Goal: Information Seeking & Learning: Learn about a topic

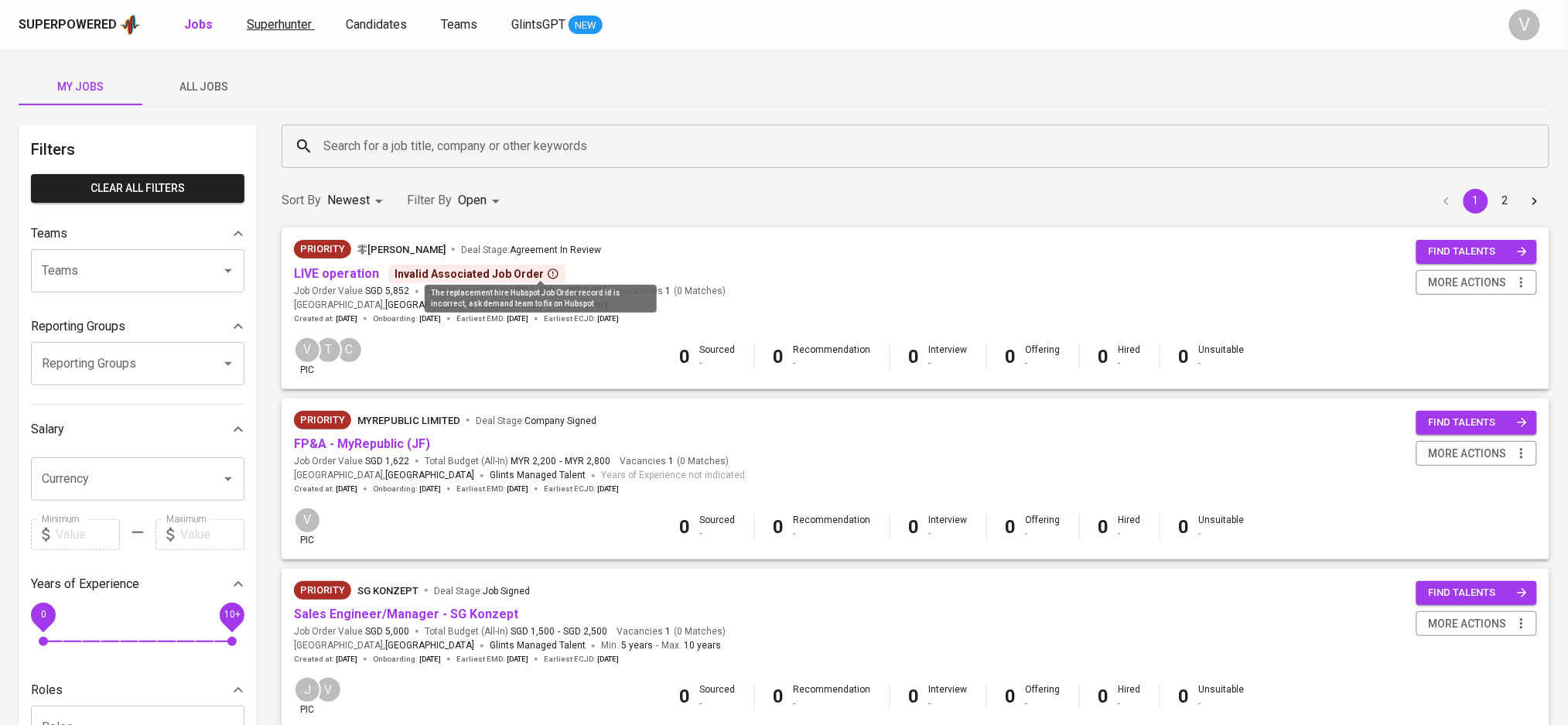
click at [248, 28] on span "Superhunter" at bounding box center [279, 24] width 65 height 14
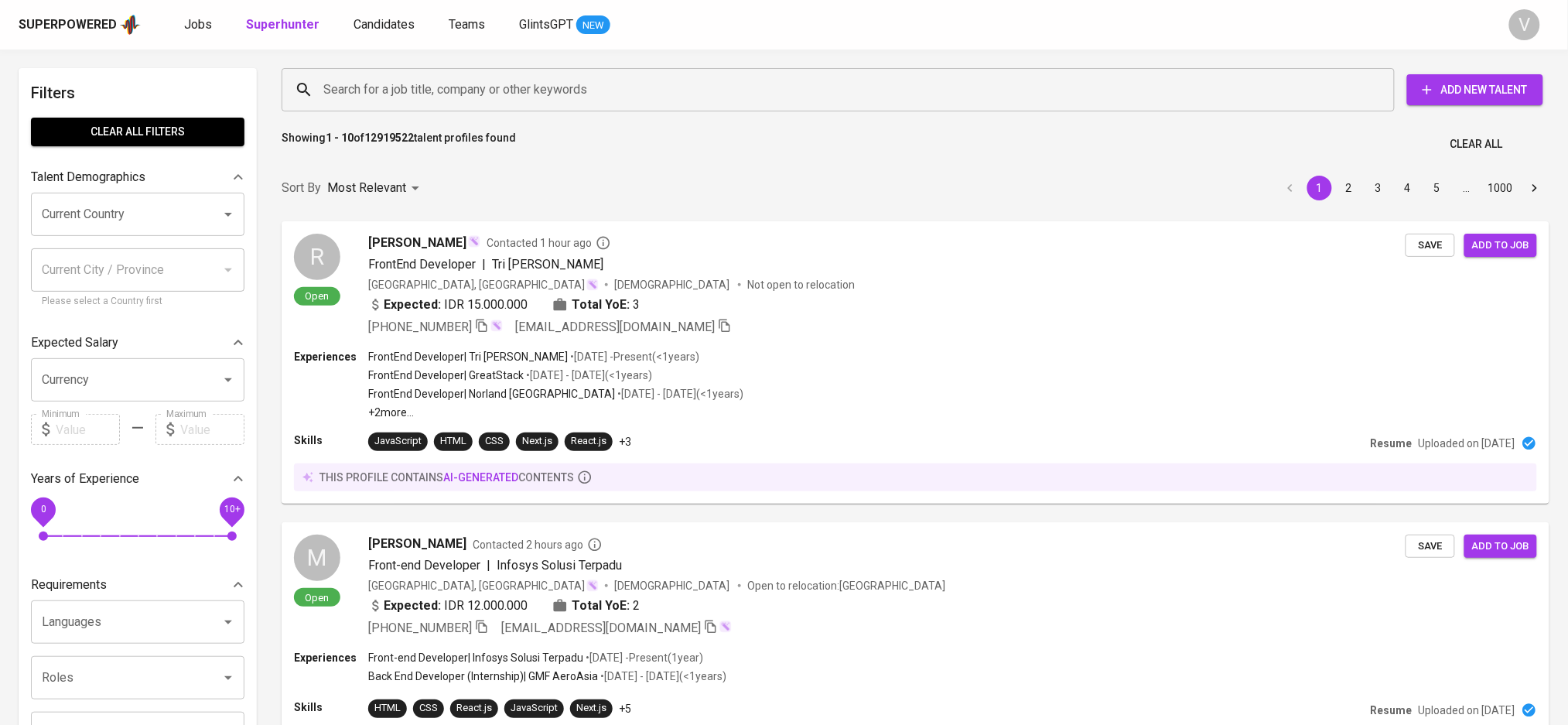
click at [496, 96] on input "Search for a job title, company or other keywords" at bounding box center [842, 90] width 1045 height 30
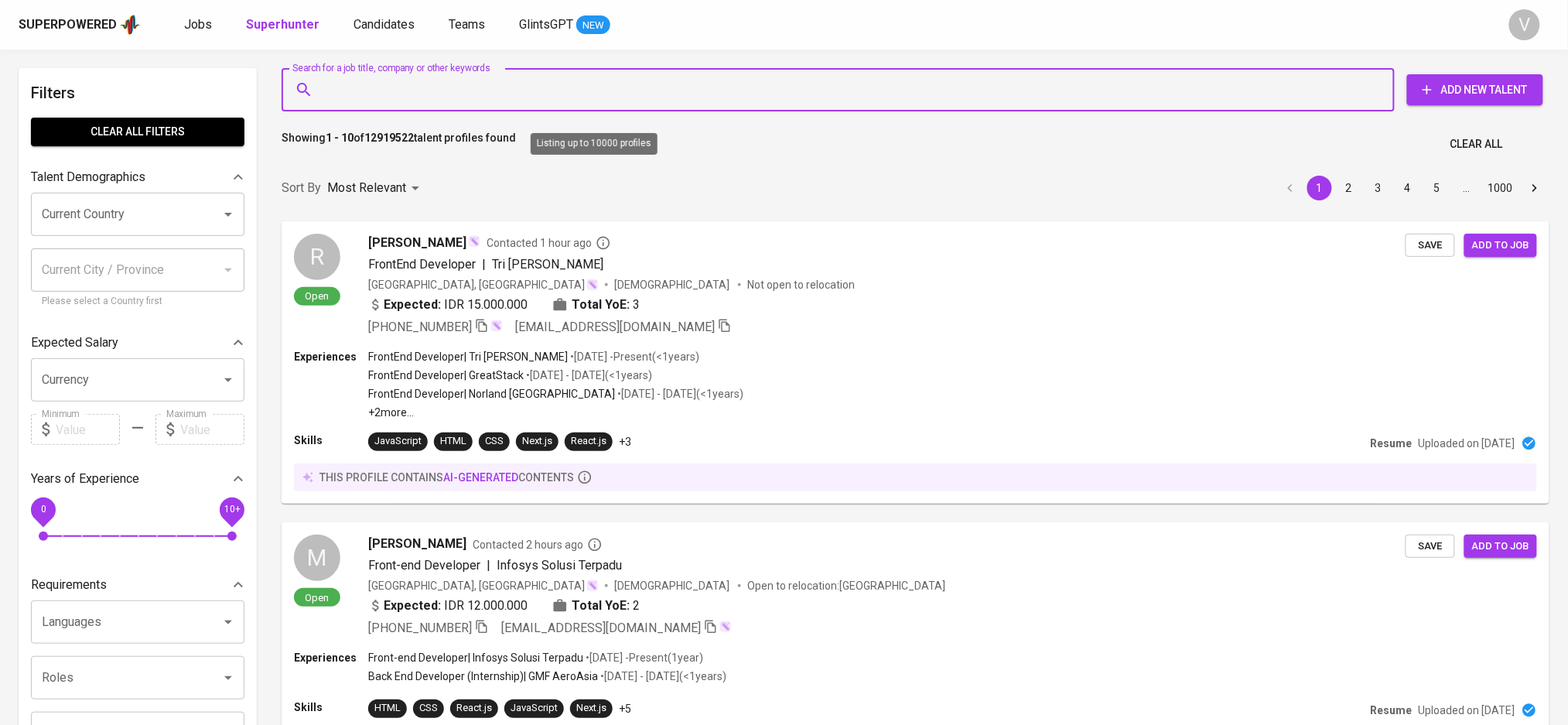
paste input "("AP" OR "Accounts Payable" OR "AR" OR "Accounts Receivable" OR "PTP" OR "OTC")…"
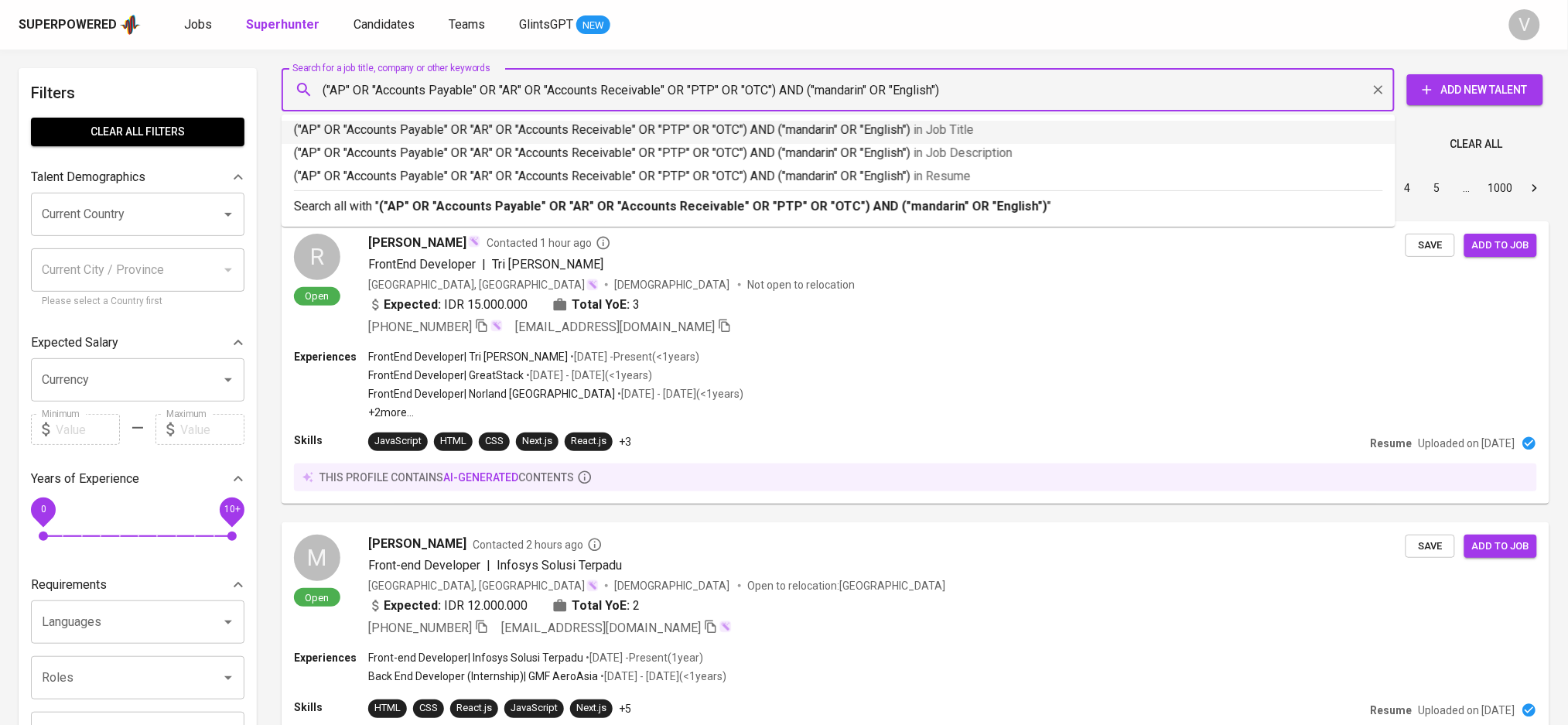
drag, startPoint x: 936, startPoint y: 83, endPoint x: 901, endPoint y: 91, distance: 35.9
click at [901, 91] on input "("AP" OR "Accounts Payable" OR "AR" OR "Accounts Receivable" OR "PTP" OR "OTC")…" at bounding box center [842, 90] width 1045 height 30
type input "("AP" OR "Accounts Payable" OR "AR" OR "Accounts Receivable" OR "PTP" OR "OTC")…"
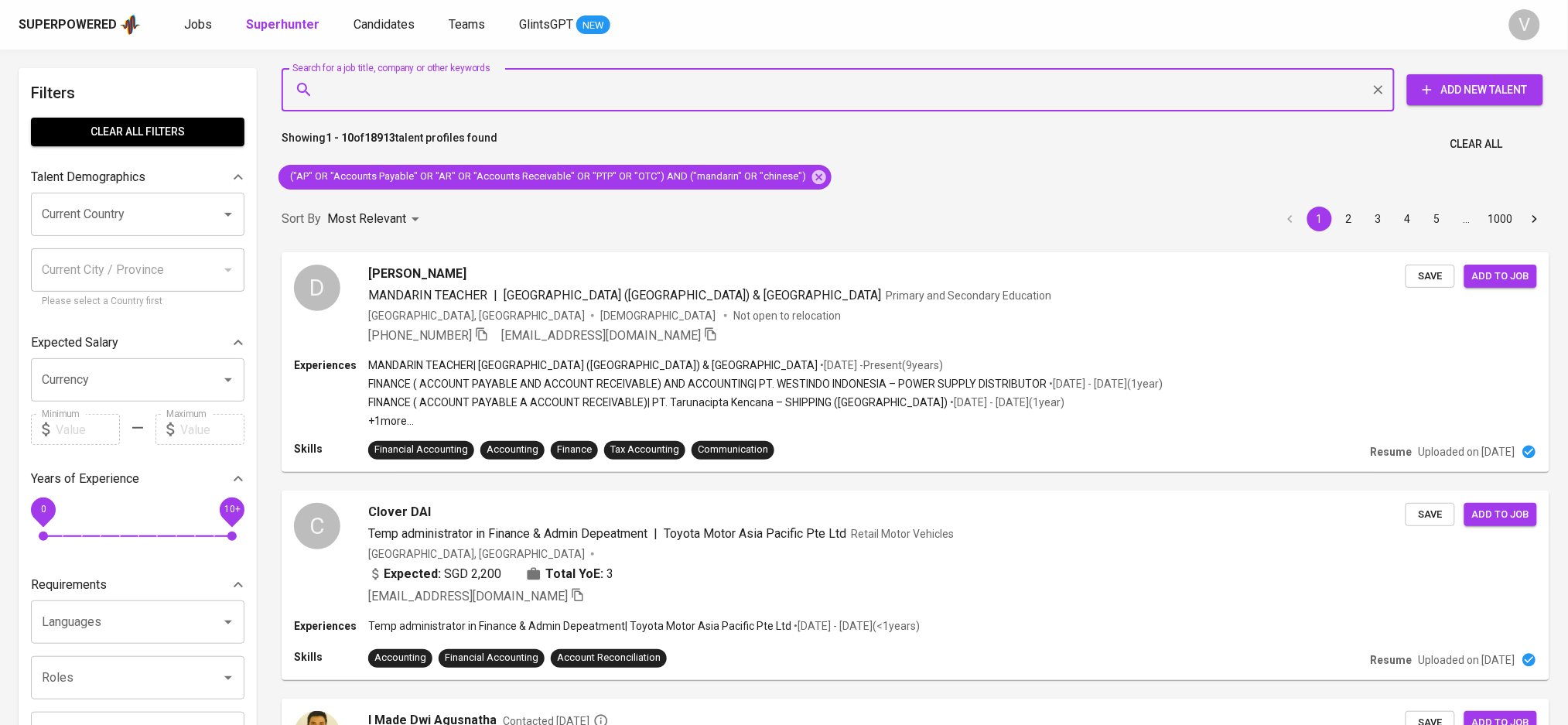
click at [65, 209] on input "Current Country" at bounding box center [115, 214] width 157 height 30
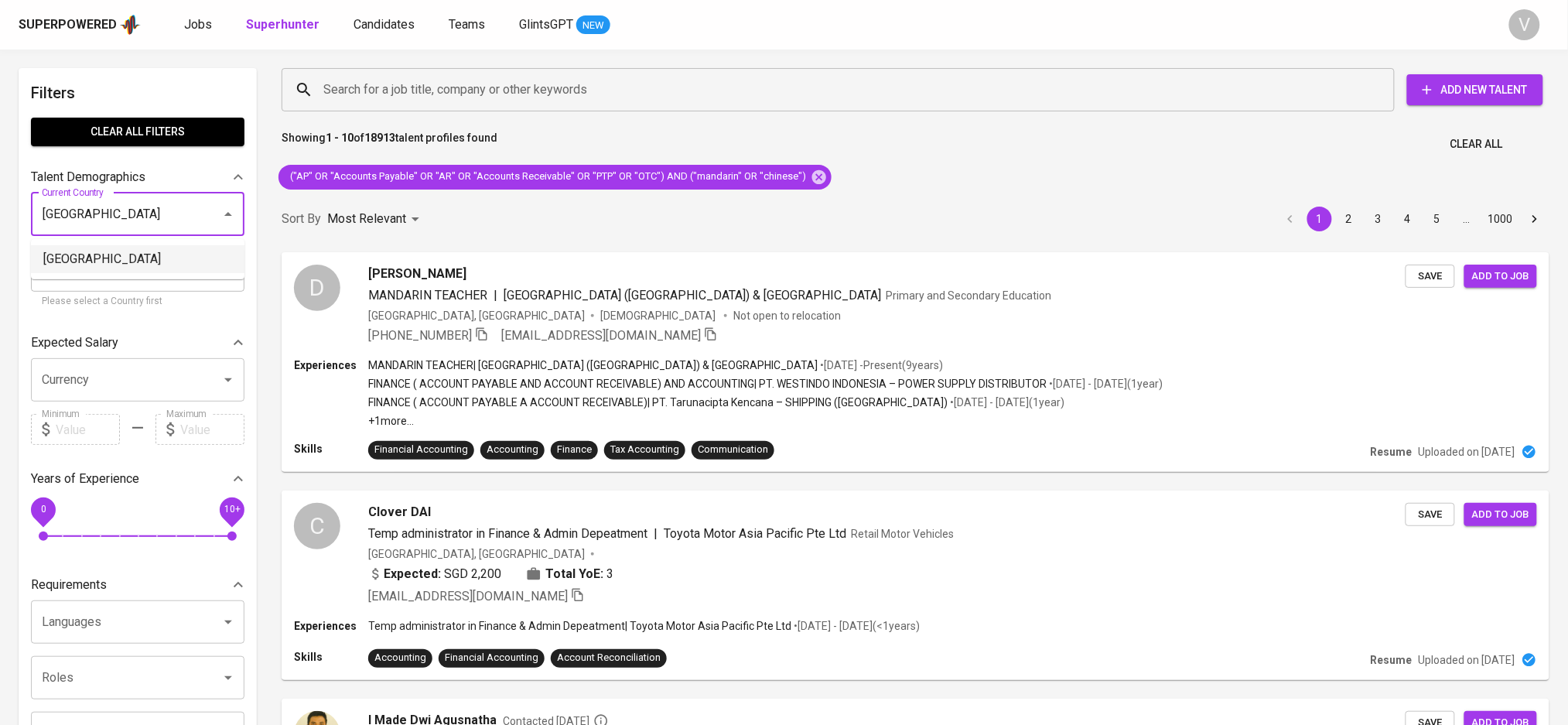
drag, startPoint x: 54, startPoint y: 252, endPoint x: 612, endPoint y: 243, distance: 558.1
click at [54, 252] on li "Malaysia" at bounding box center [138, 259] width 214 height 28
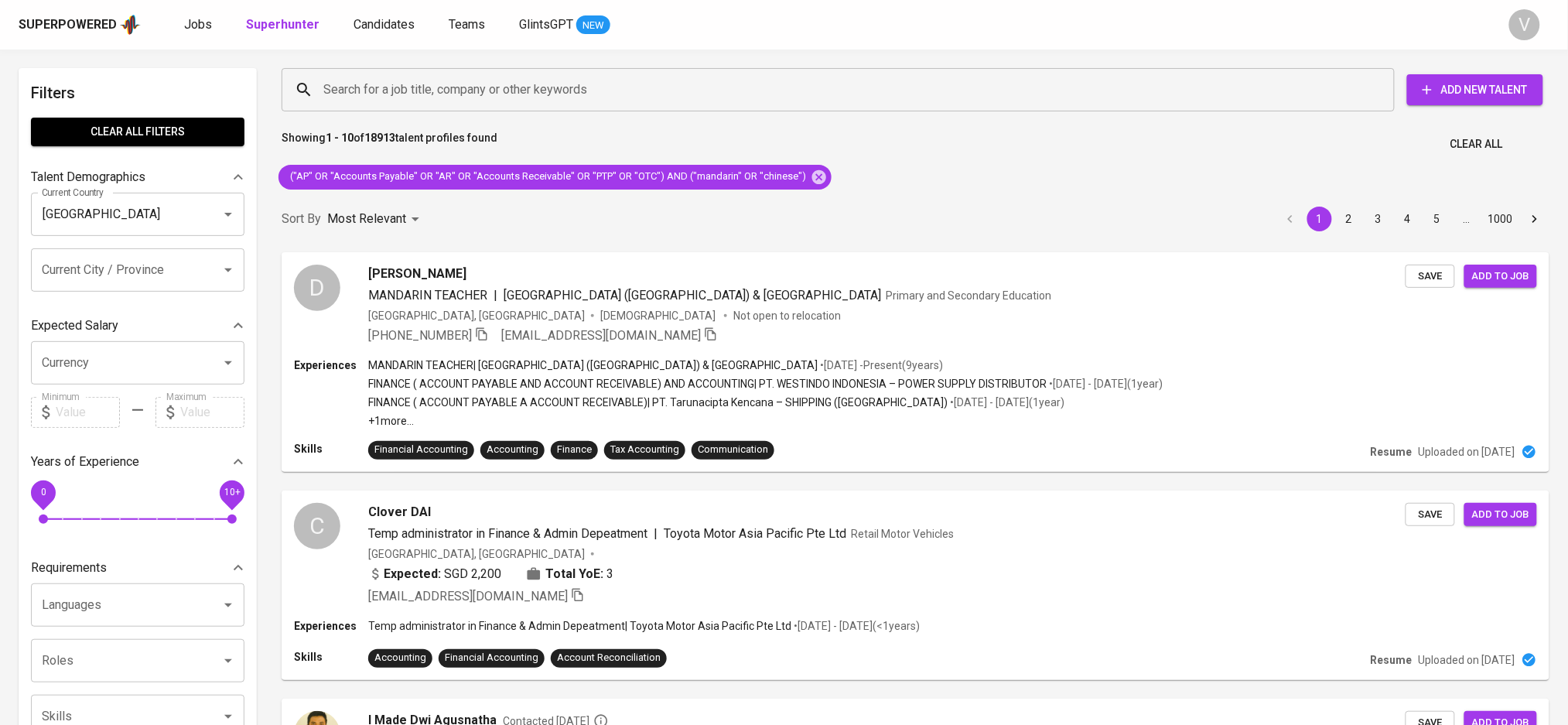
type input "Malaysia"
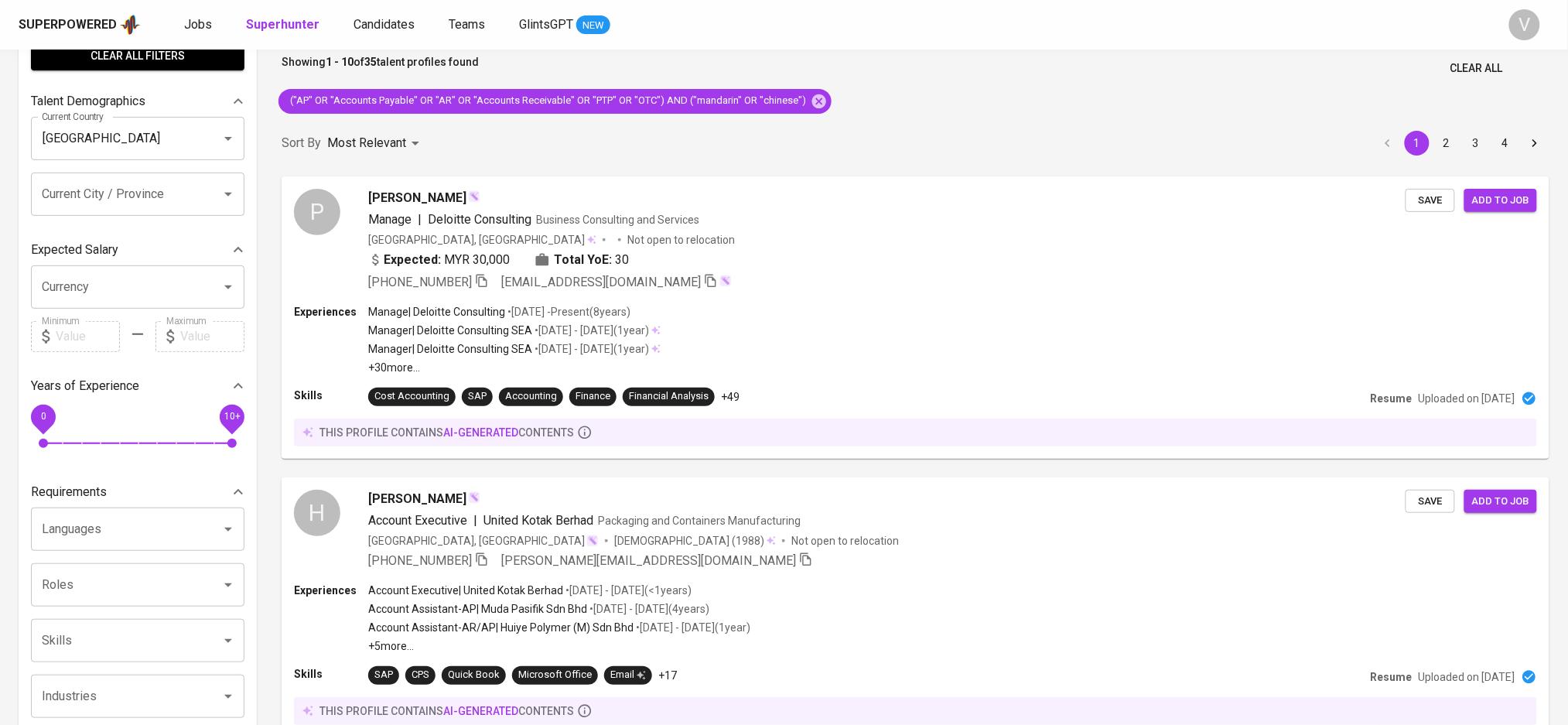
scroll to position [206, 0]
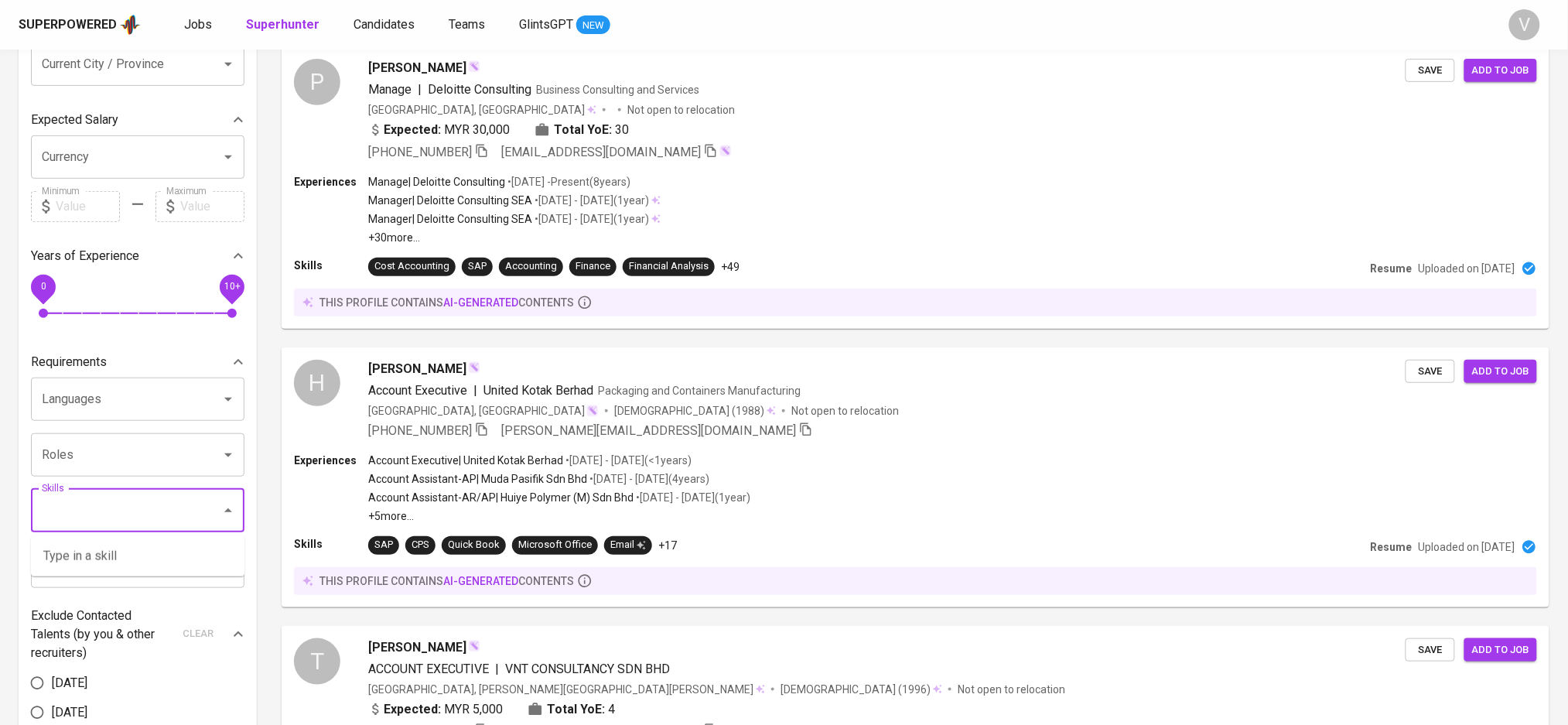
click at [99, 515] on input "Skills" at bounding box center [115, 510] width 157 height 30
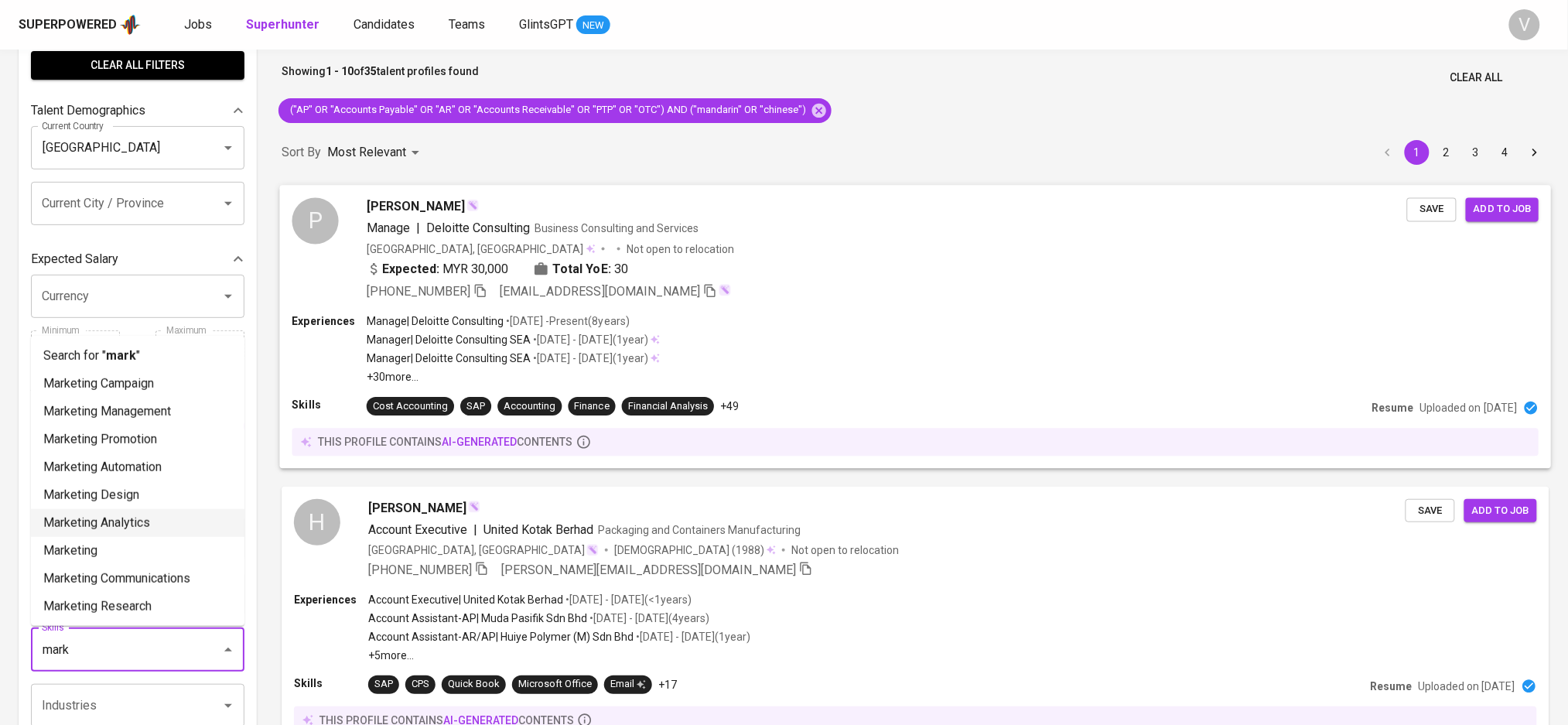
scroll to position [103, 0]
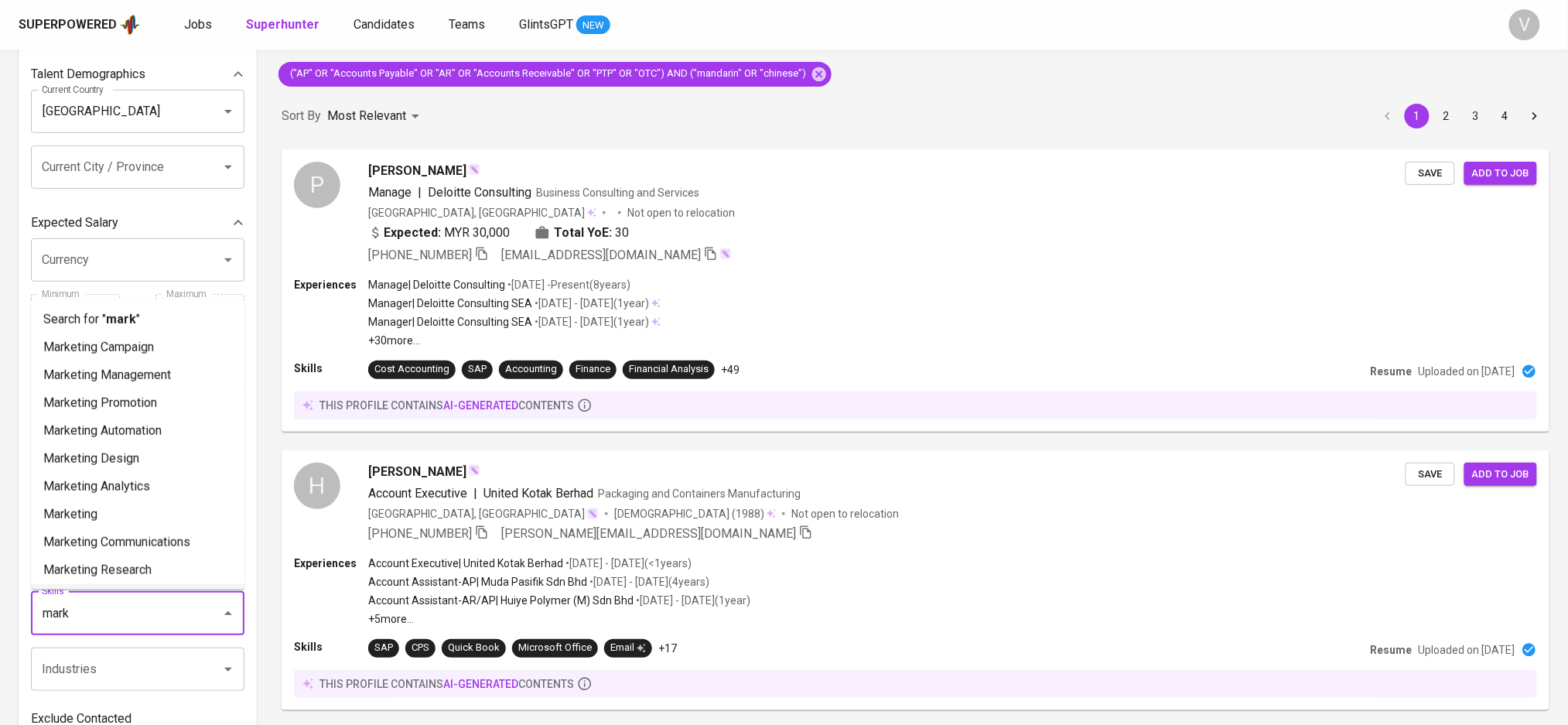
drag, startPoint x: 85, startPoint y: 612, endPoint x: 34, endPoint y: 613, distance: 51.0
click at [34, 613] on div "mark Skills" at bounding box center [138, 613] width 214 height 43
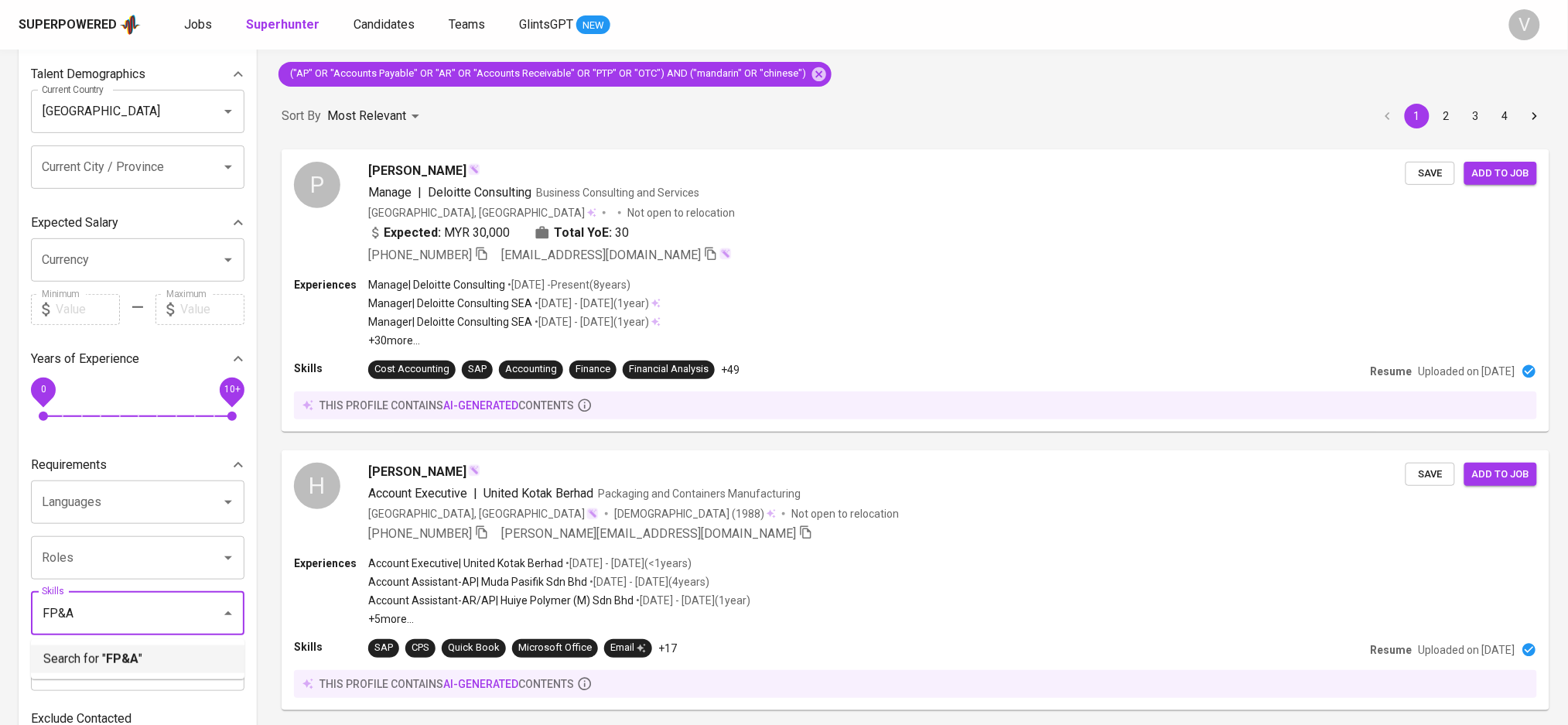
scroll to position [206, 0]
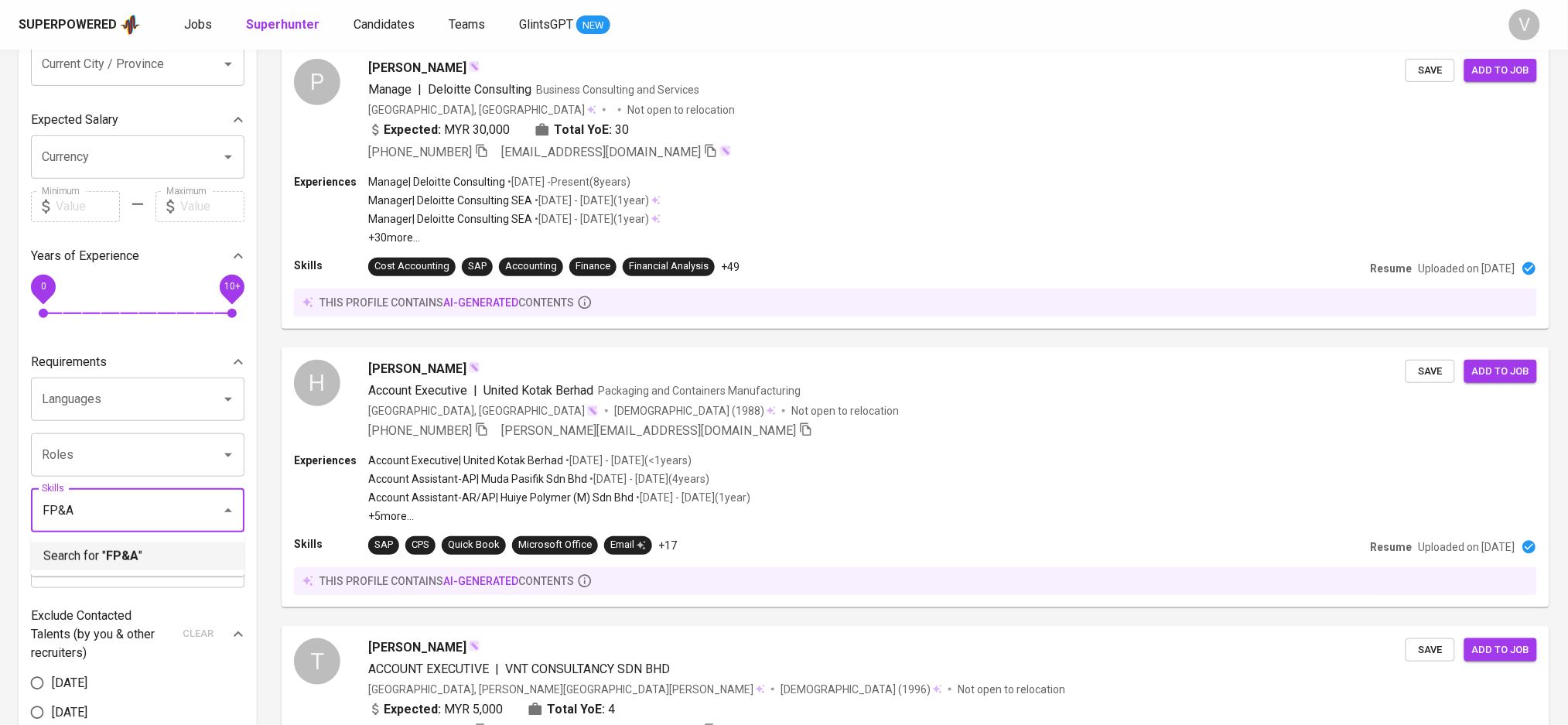
drag, startPoint x: 113, startPoint y: 514, endPoint x: 5, endPoint y: 512, distance: 108.0
type input "F"
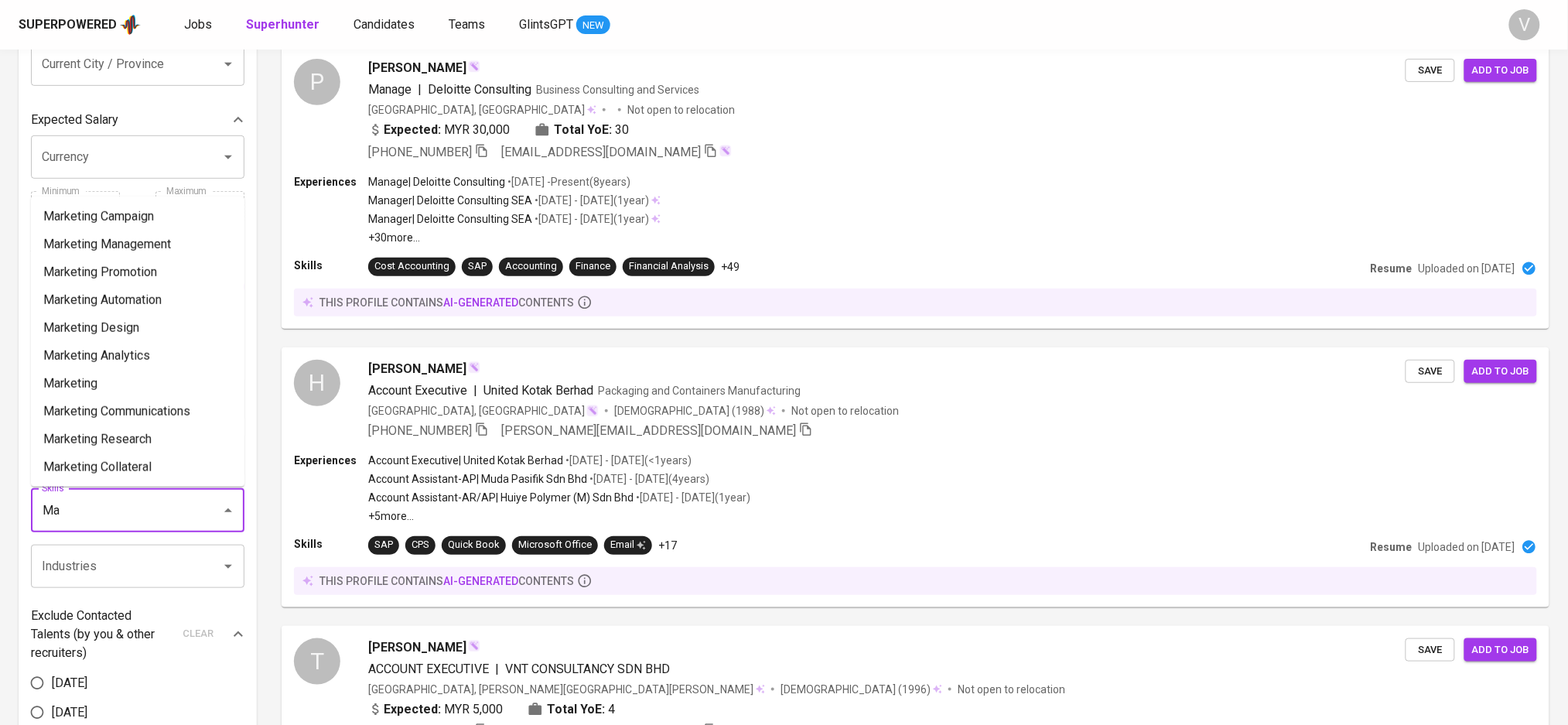
type input "M"
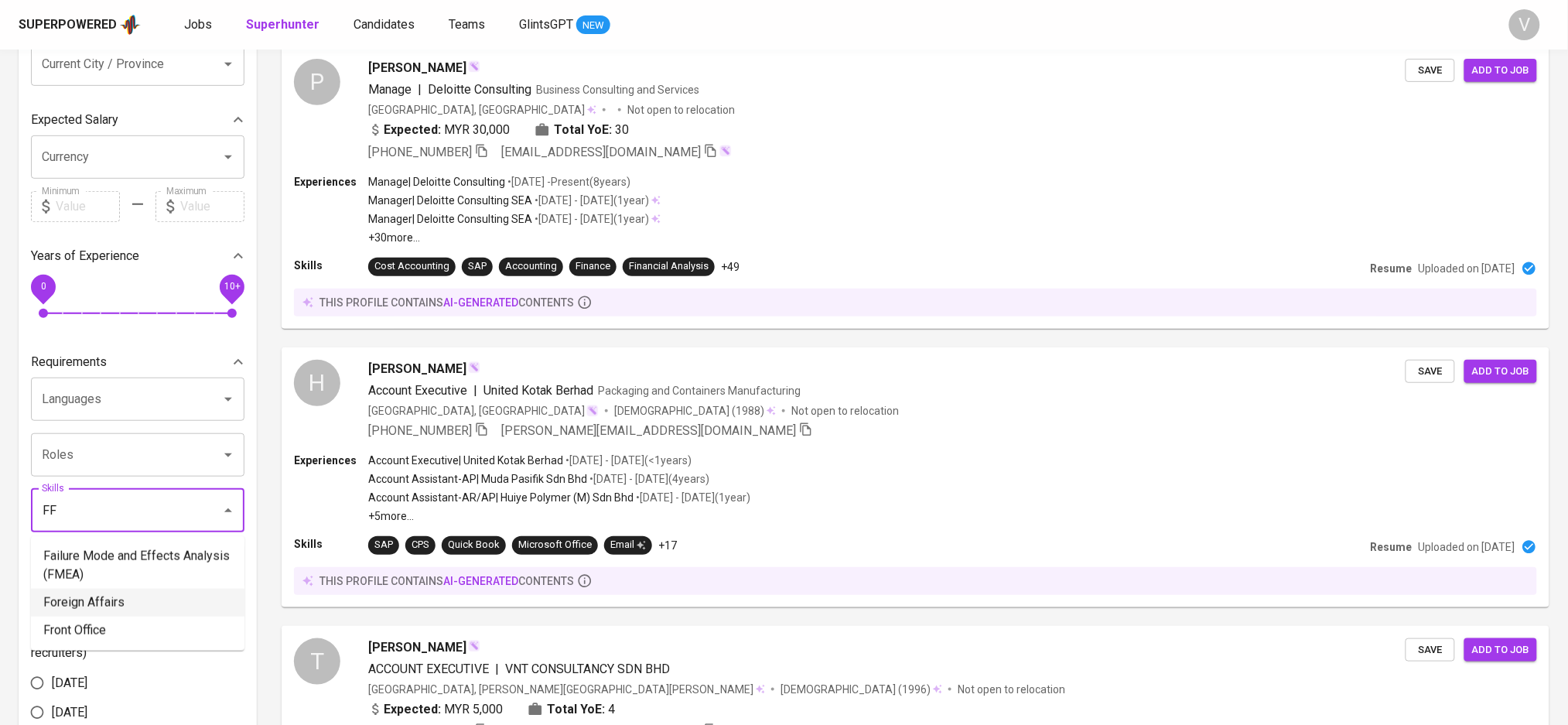
type input "F"
drag, startPoint x: 78, startPoint y: 516, endPoint x: 35, endPoint y: 516, distance: 43.0
click at [35, 516] on div "FP&A Skills" at bounding box center [138, 510] width 214 height 43
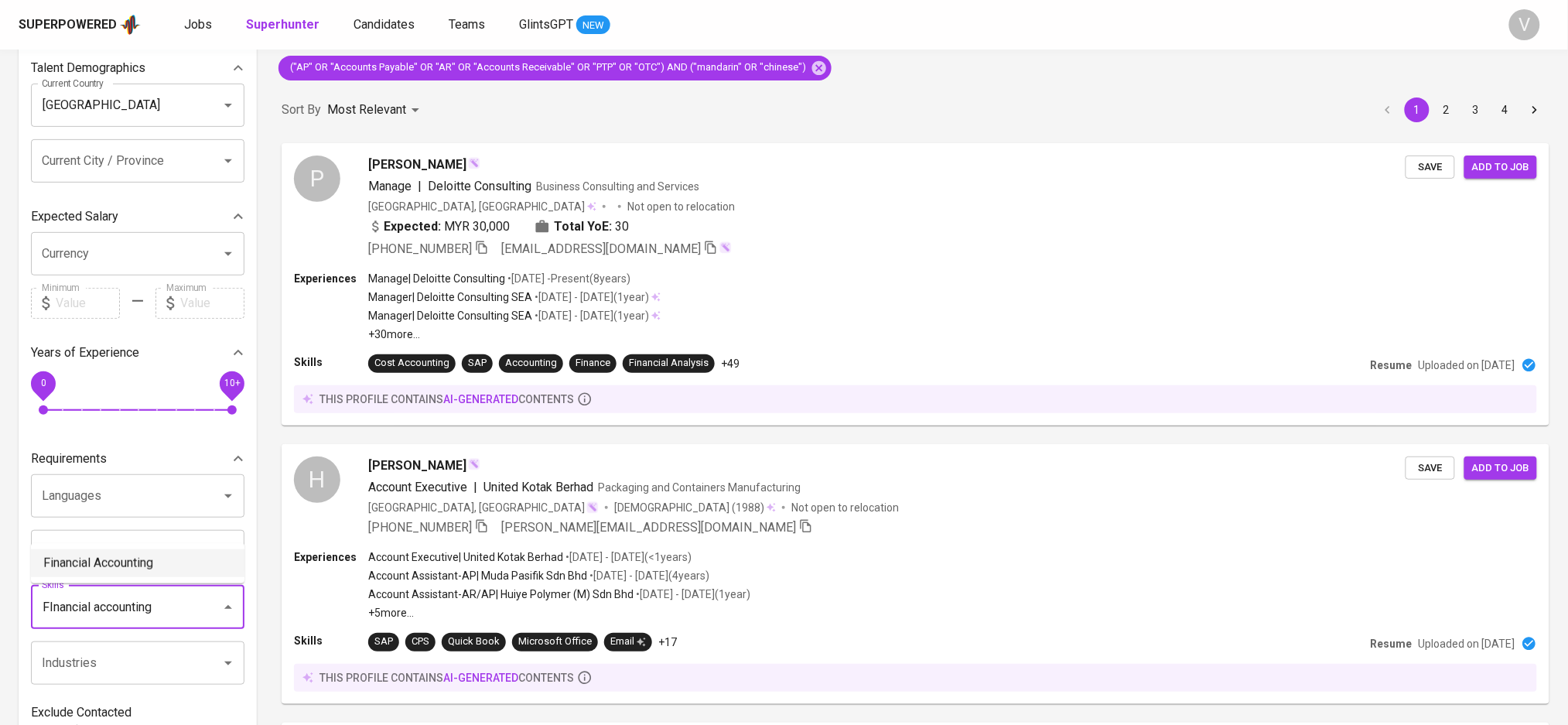
scroll to position [0, 0]
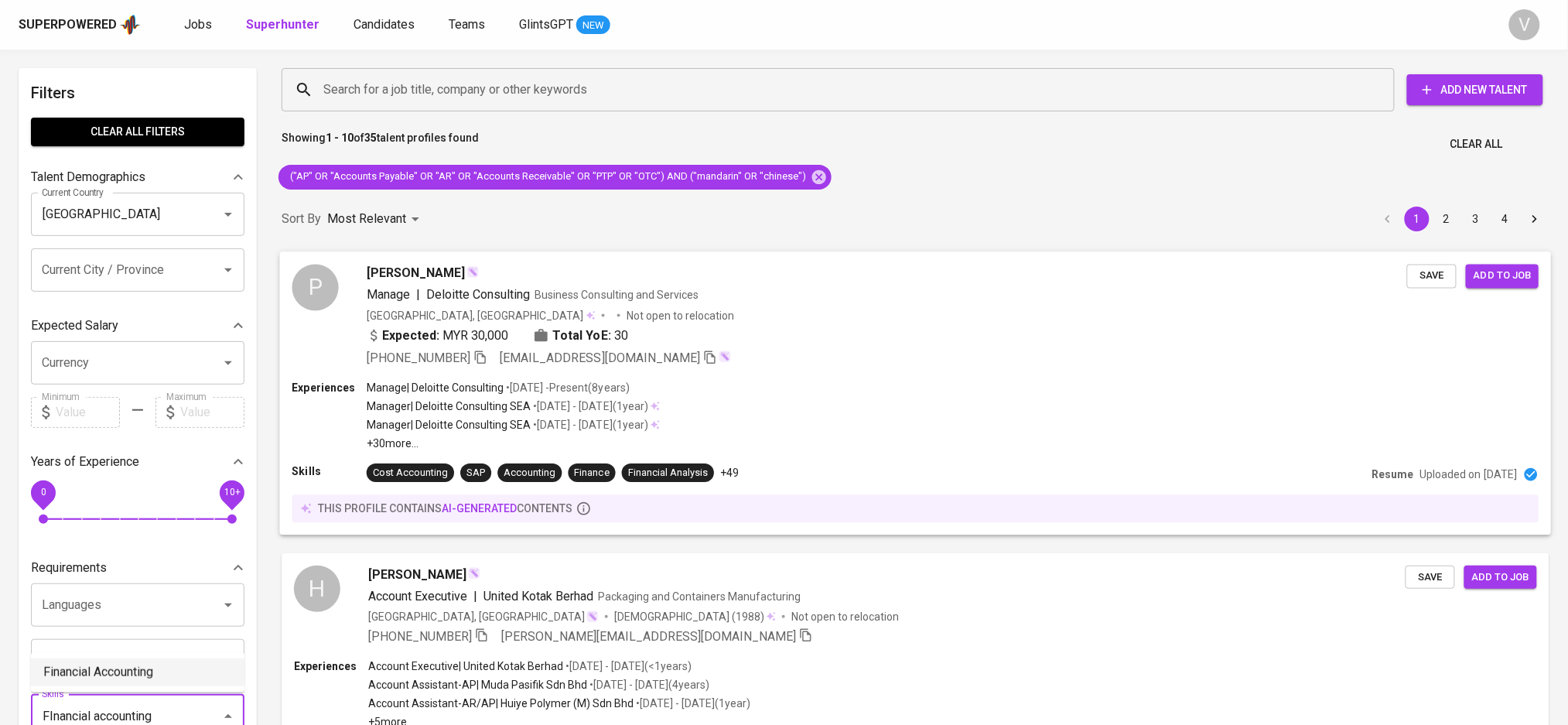
type input "FInancial accounting"
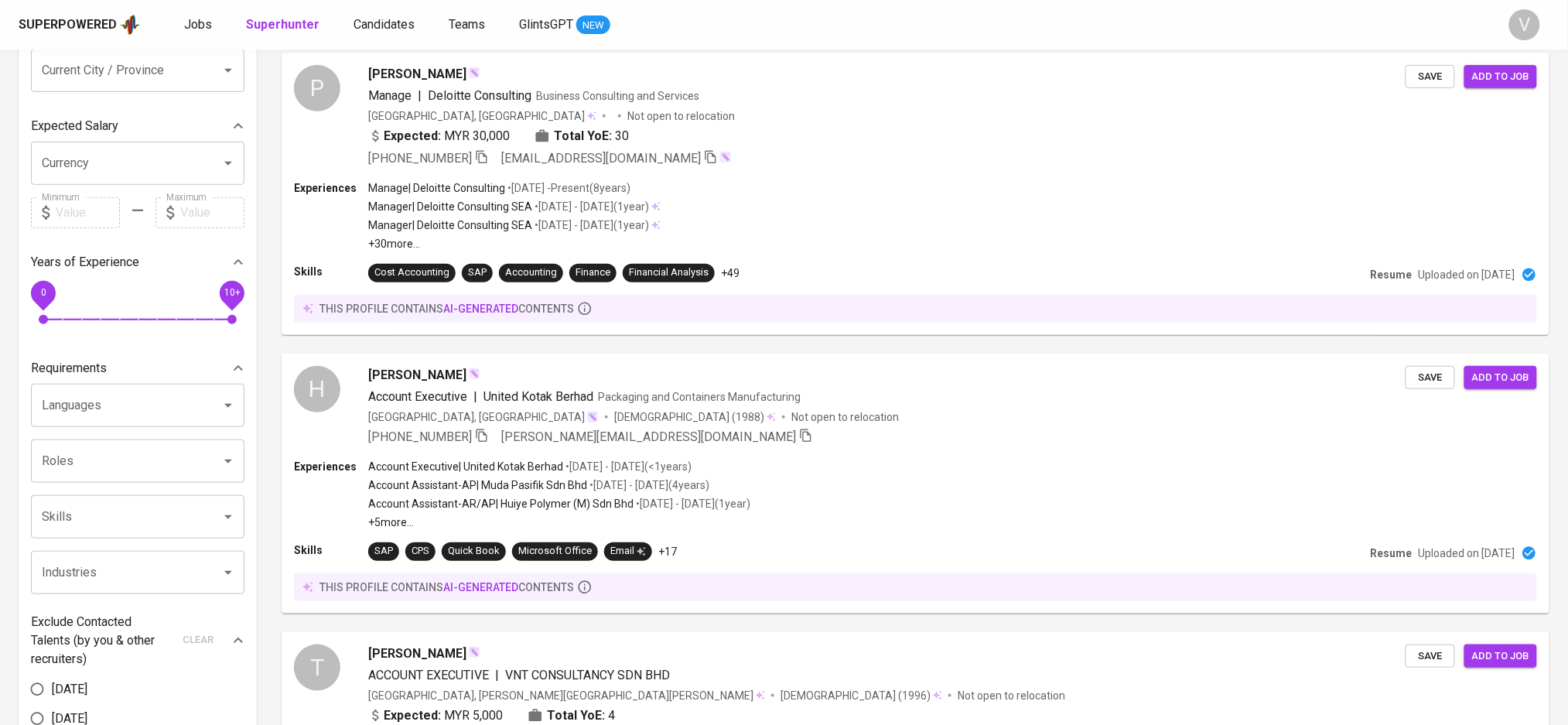
scroll to position [206, 0]
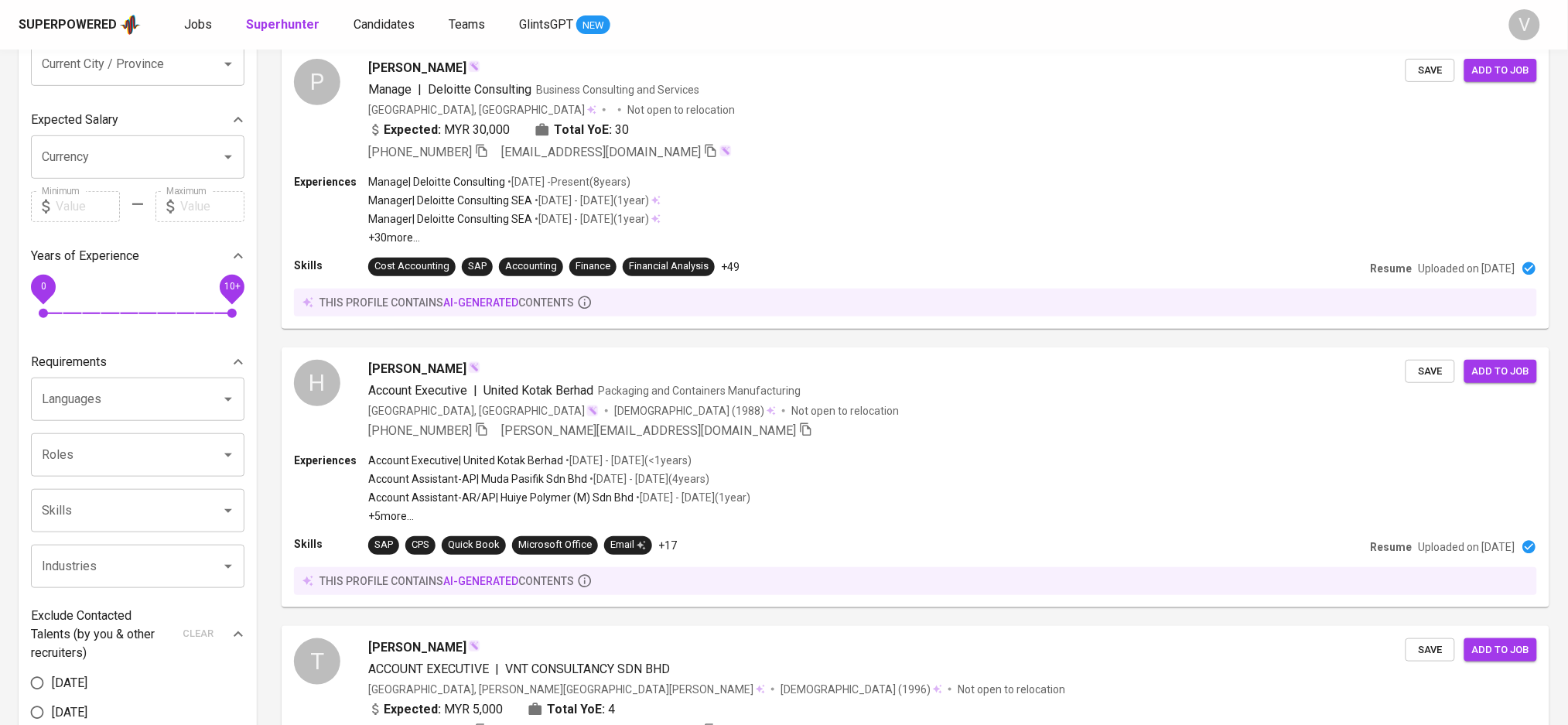
click at [78, 501] on input "Skills" at bounding box center [115, 510] width 157 height 30
click at [72, 511] on input "Skills" at bounding box center [115, 510] width 157 height 30
click at [272, 328] on div "P Pang LH Manage | Deloitte Consulting Business Consulting and Services Malaysi…" at bounding box center [915, 187] width 1286 height 301
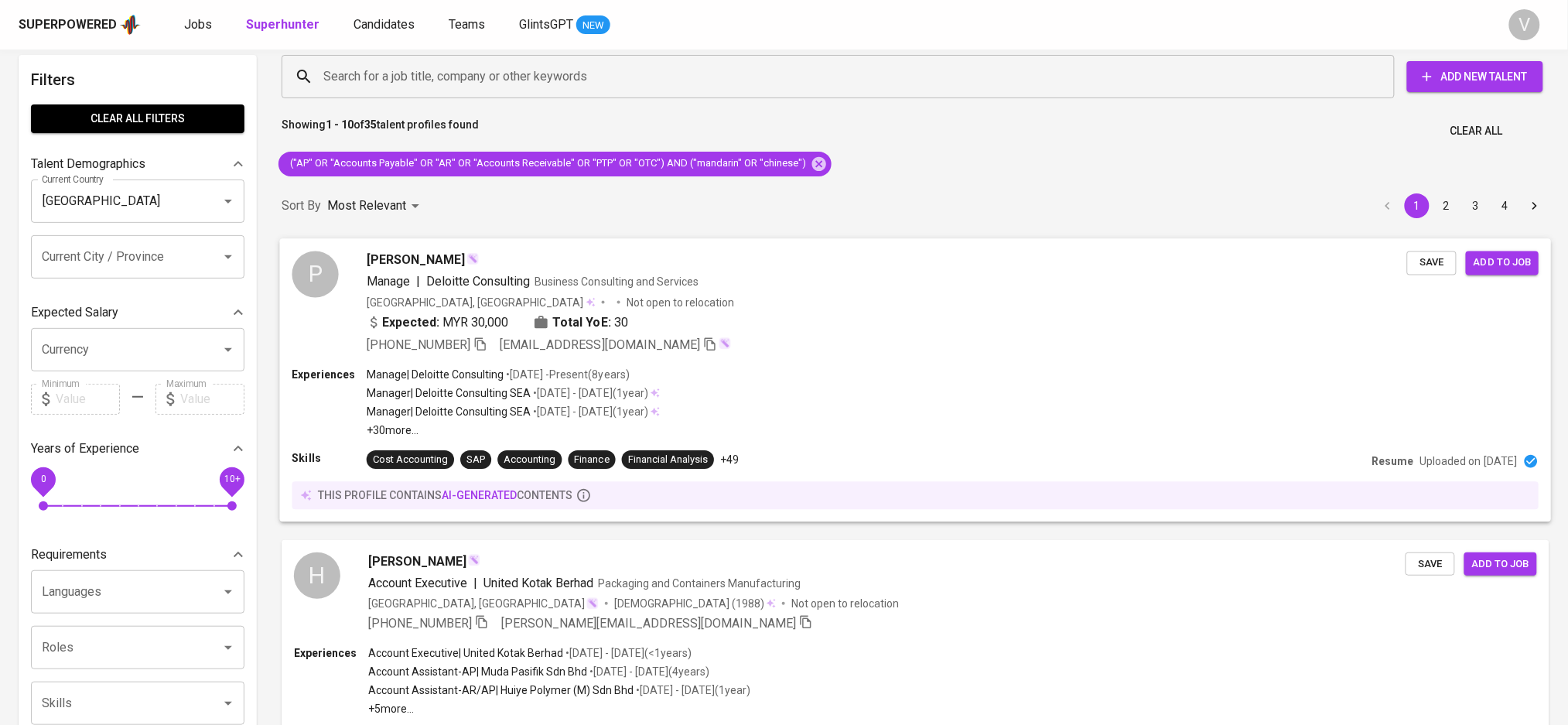
scroll to position [0, 0]
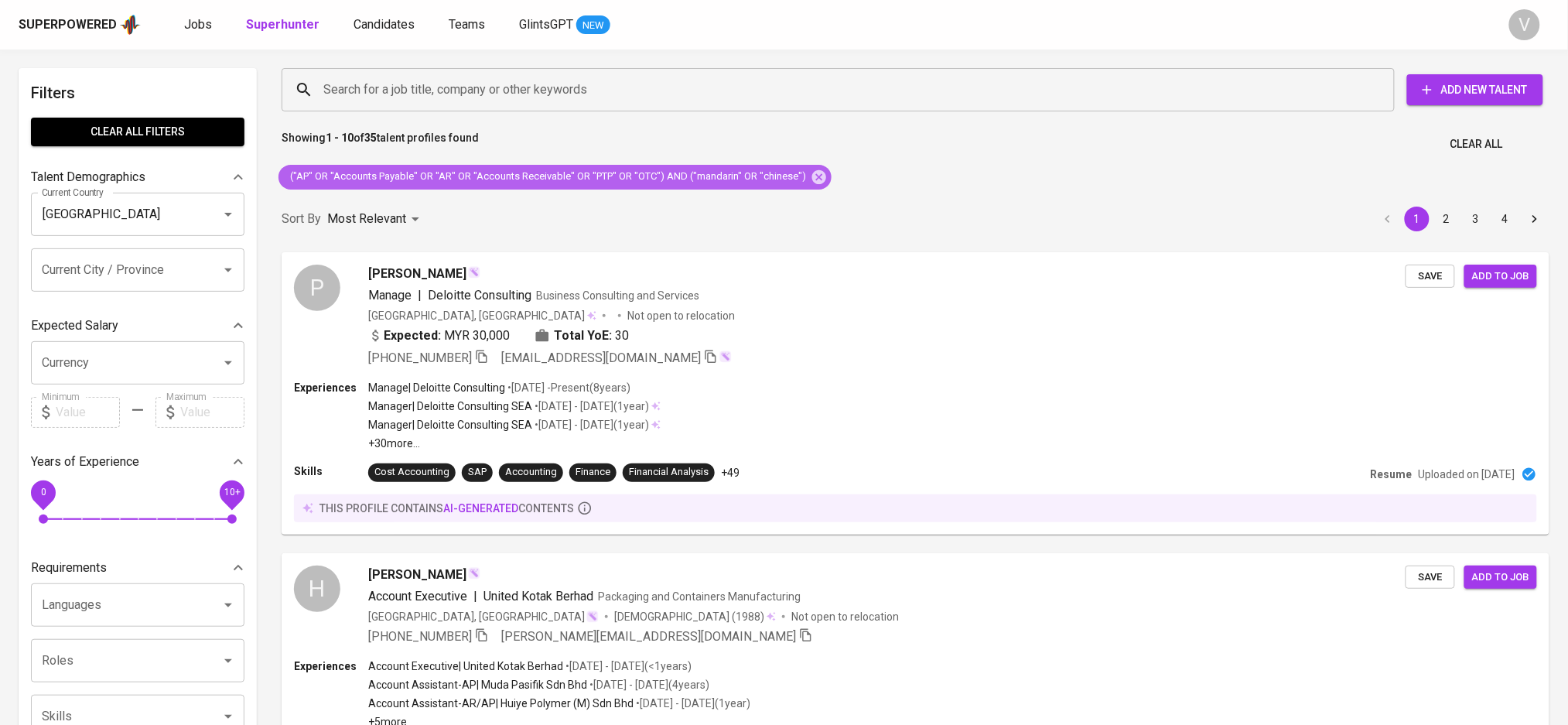
click at [376, 173] on span "("AP" OR "Accounts Payable" OR "AR" OR "Accounts Receivable" OR "PTP" OR "OTC")…" at bounding box center [547, 176] width 537 height 14
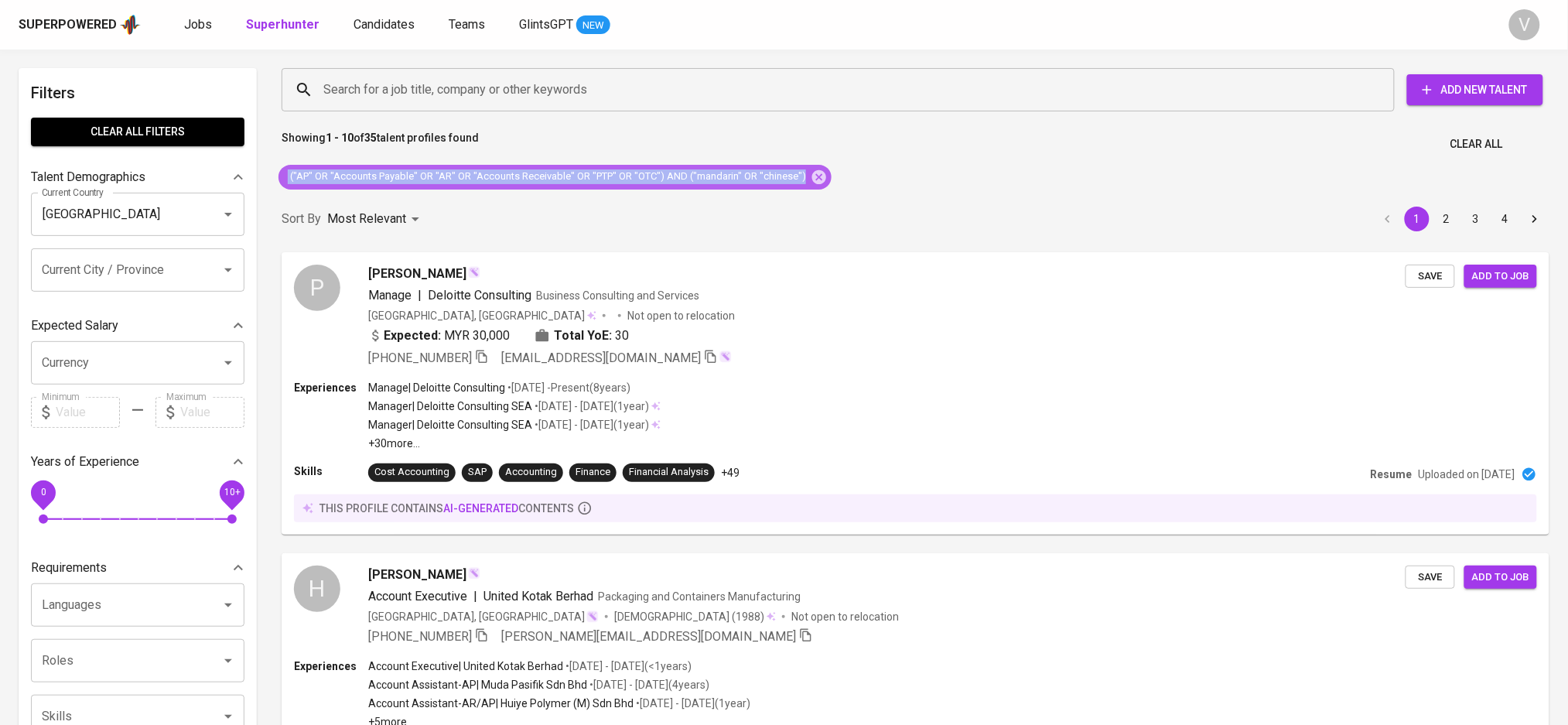
click at [376, 173] on span "("AP" OR "Accounts Payable" OR "AR" OR "Accounts Receivable" OR "PTP" OR "OTC")…" at bounding box center [547, 176] width 537 height 14
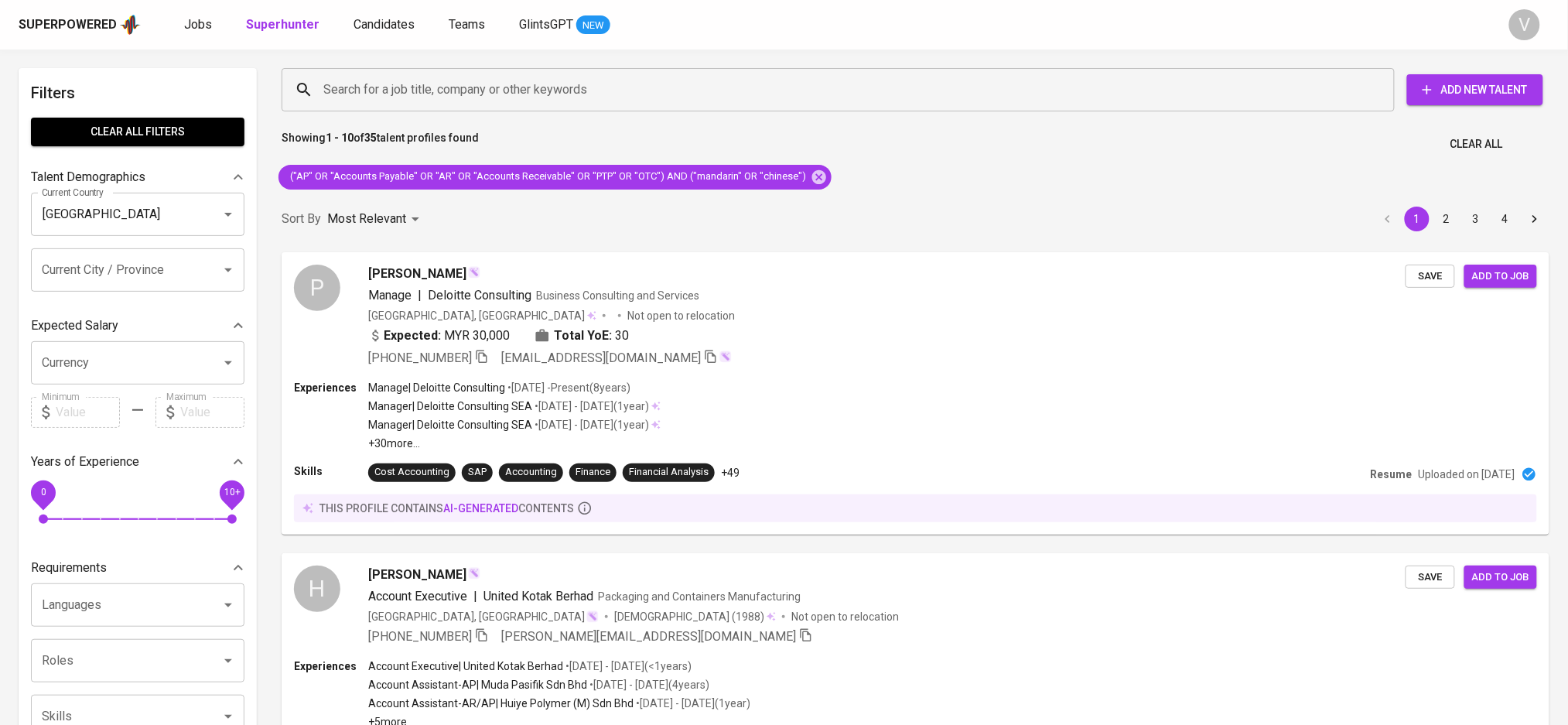
click at [272, 270] on div "P Pang LH Manage | Deloitte Consulting Business Consulting and Services Malaysi…" at bounding box center [915, 393] width 1286 height 301
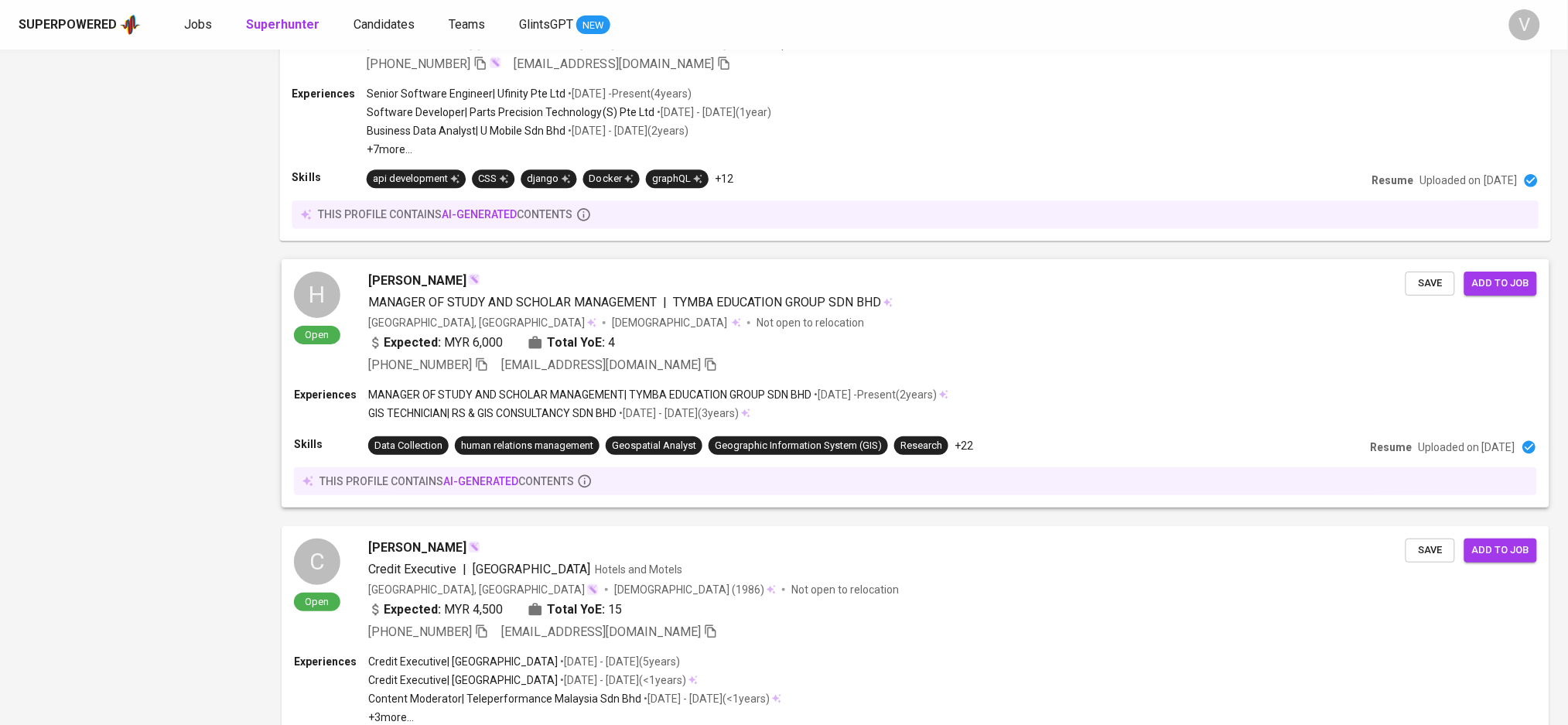
scroll to position [1856, 0]
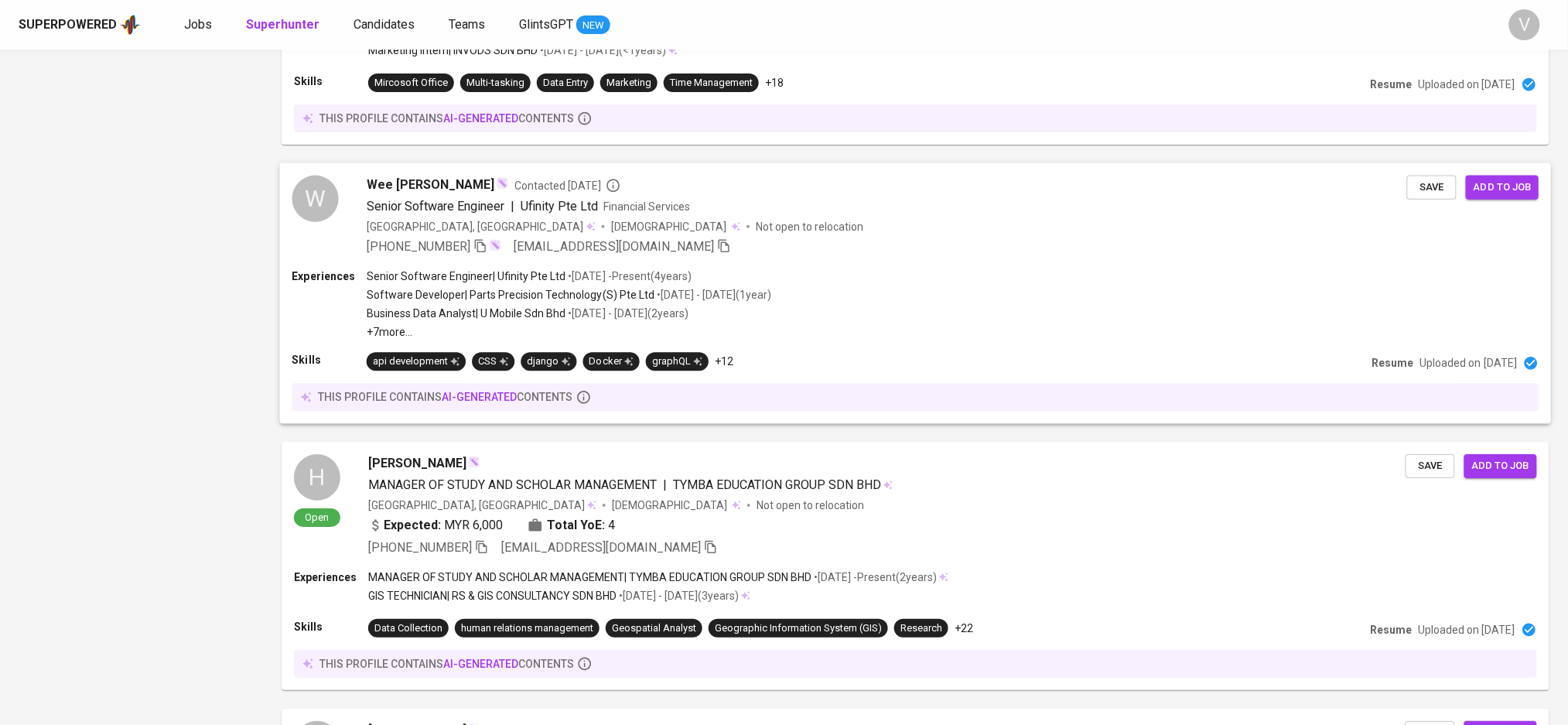
click at [523, 215] on span "Ufinity Pte Ltd" at bounding box center [559, 206] width 77 height 19
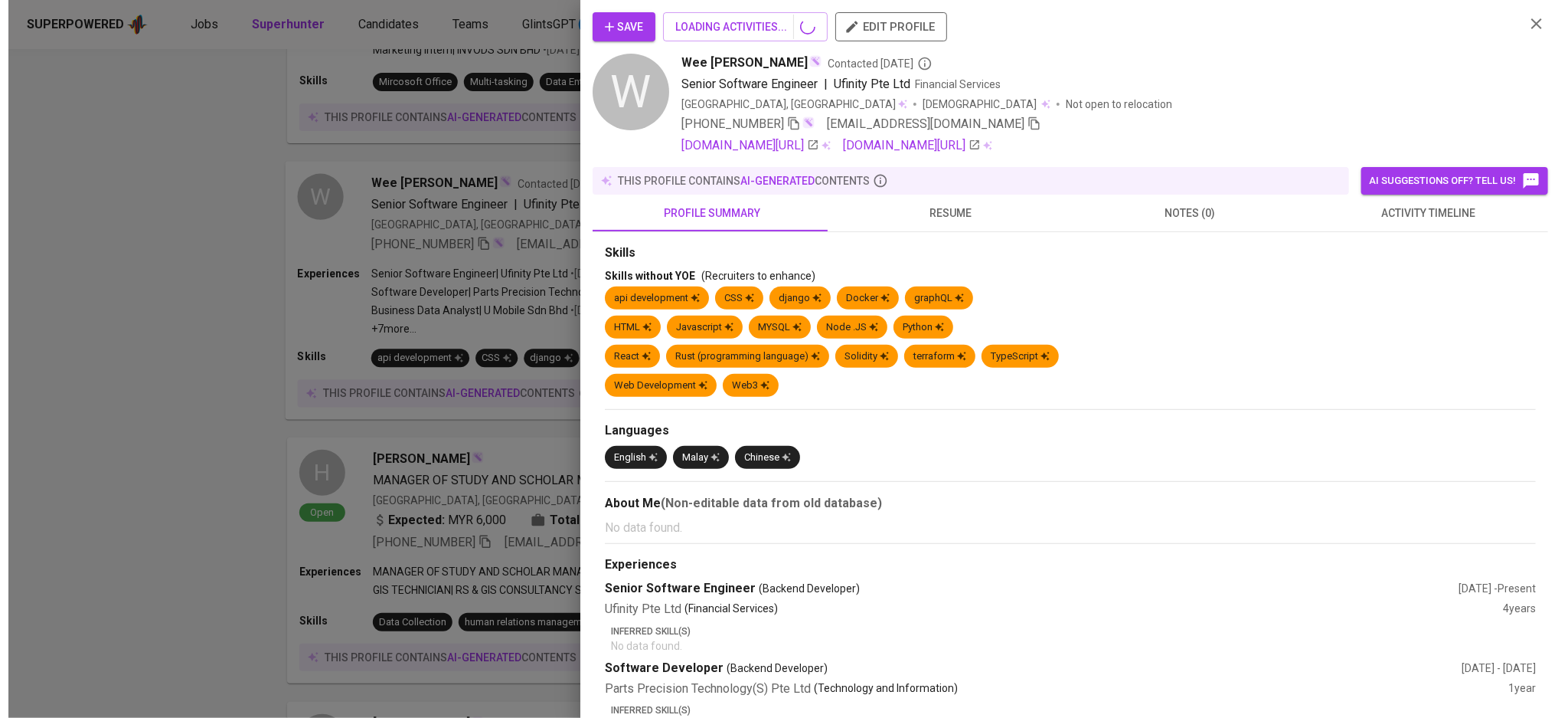
scroll to position [1736, 0]
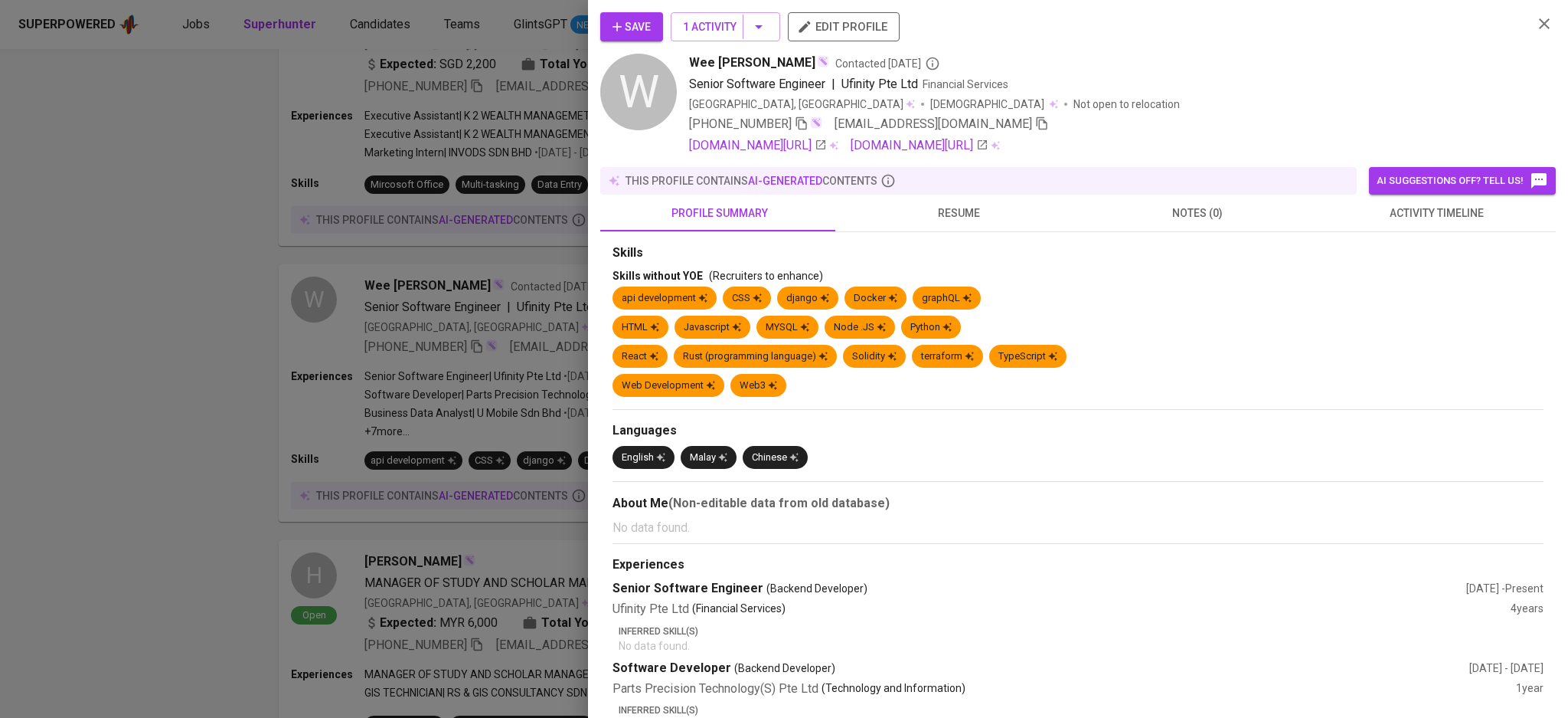
click at [972, 214] on span "resume" at bounding box center [959, 214] width 221 height 20
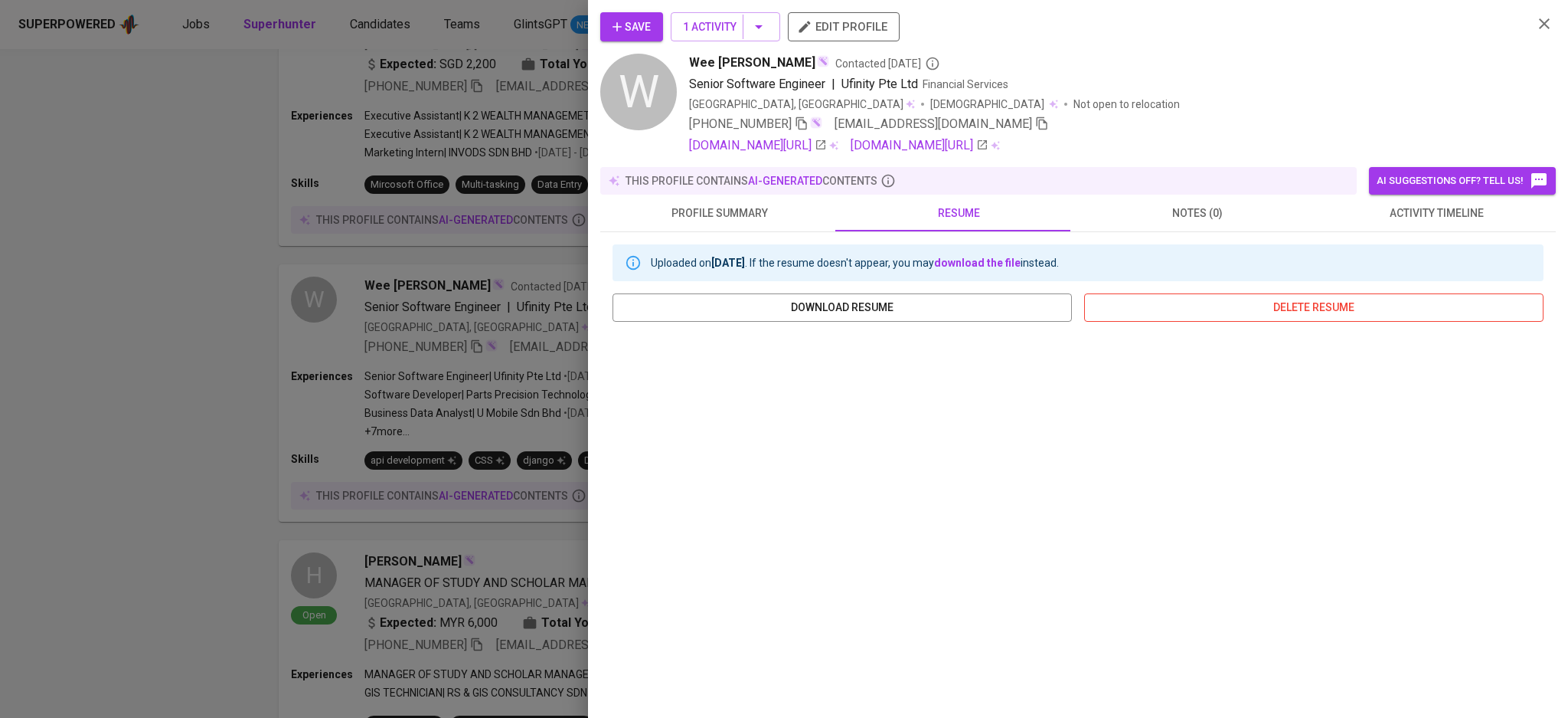
scroll to position [99, 0]
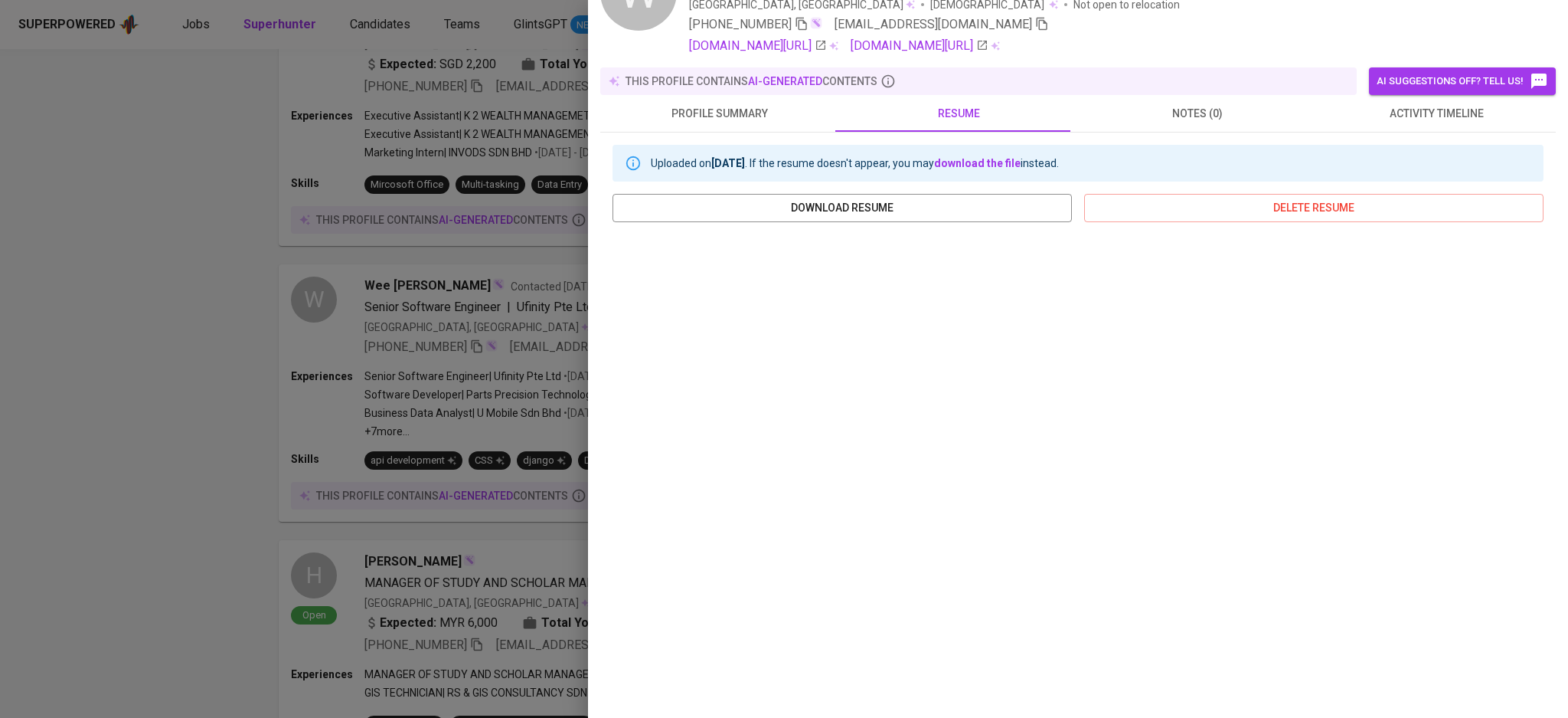
click at [95, 452] on div at bounding box center [784, 359] width 1568 height 718
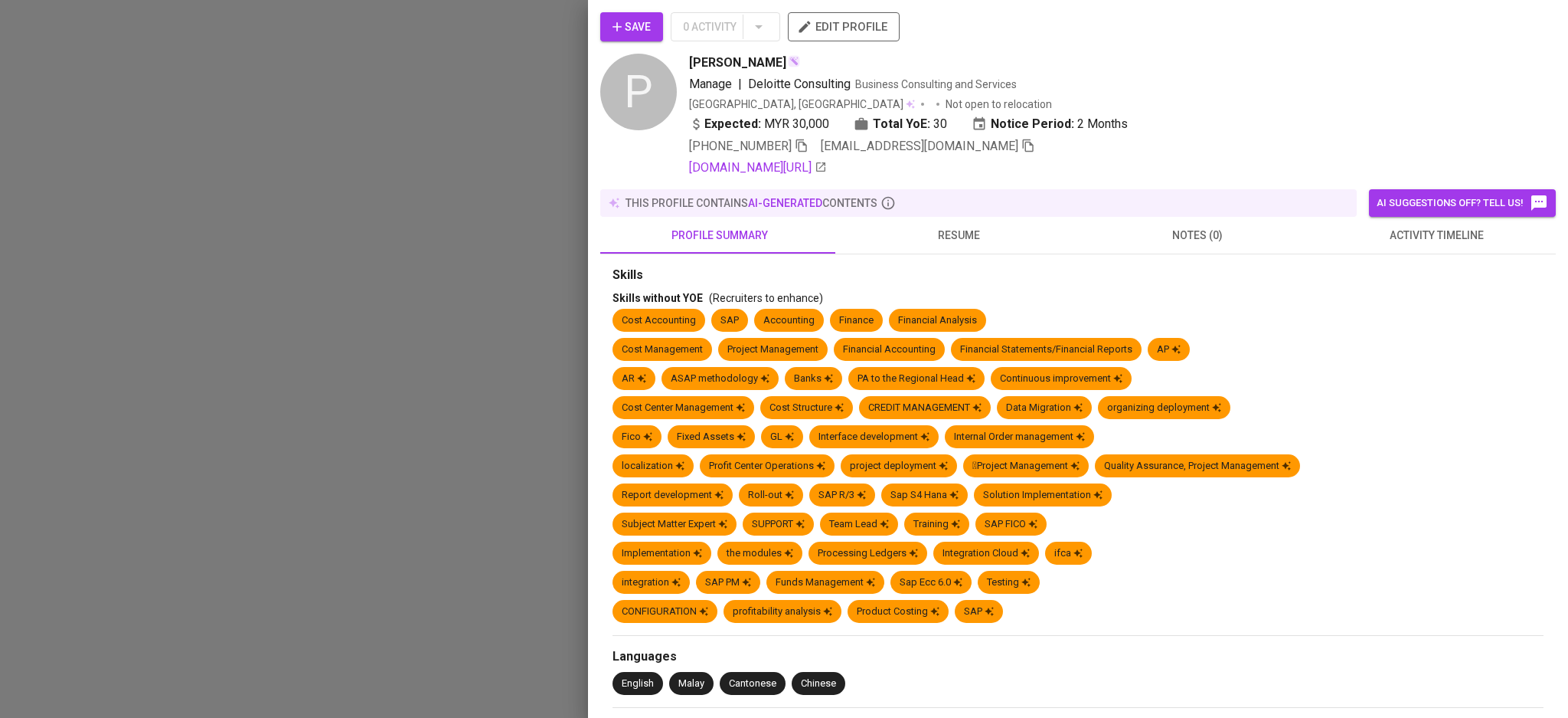
click at [840, 32] on span "edit profile" at bounding box center [843, 27] width 88 height 20
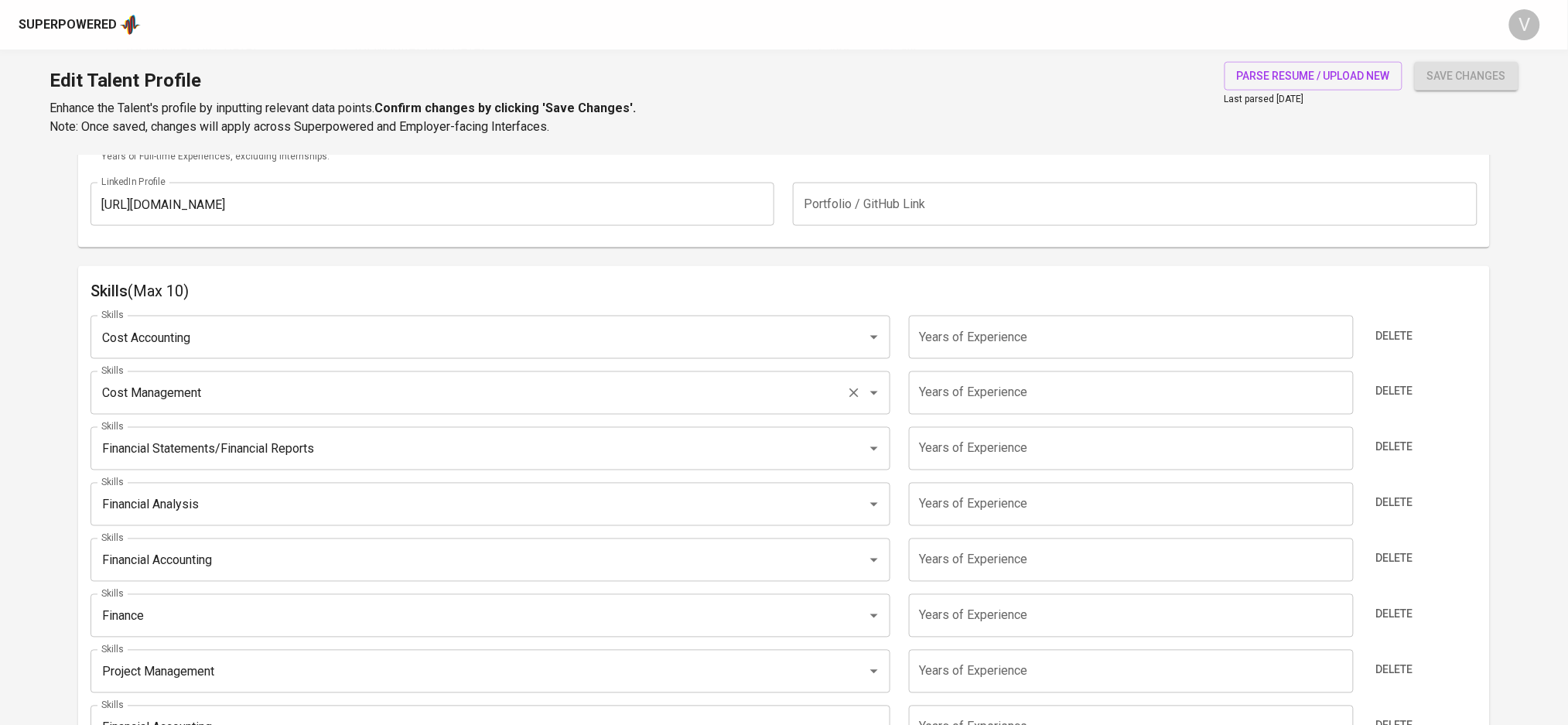
scroll to position [721, 0]
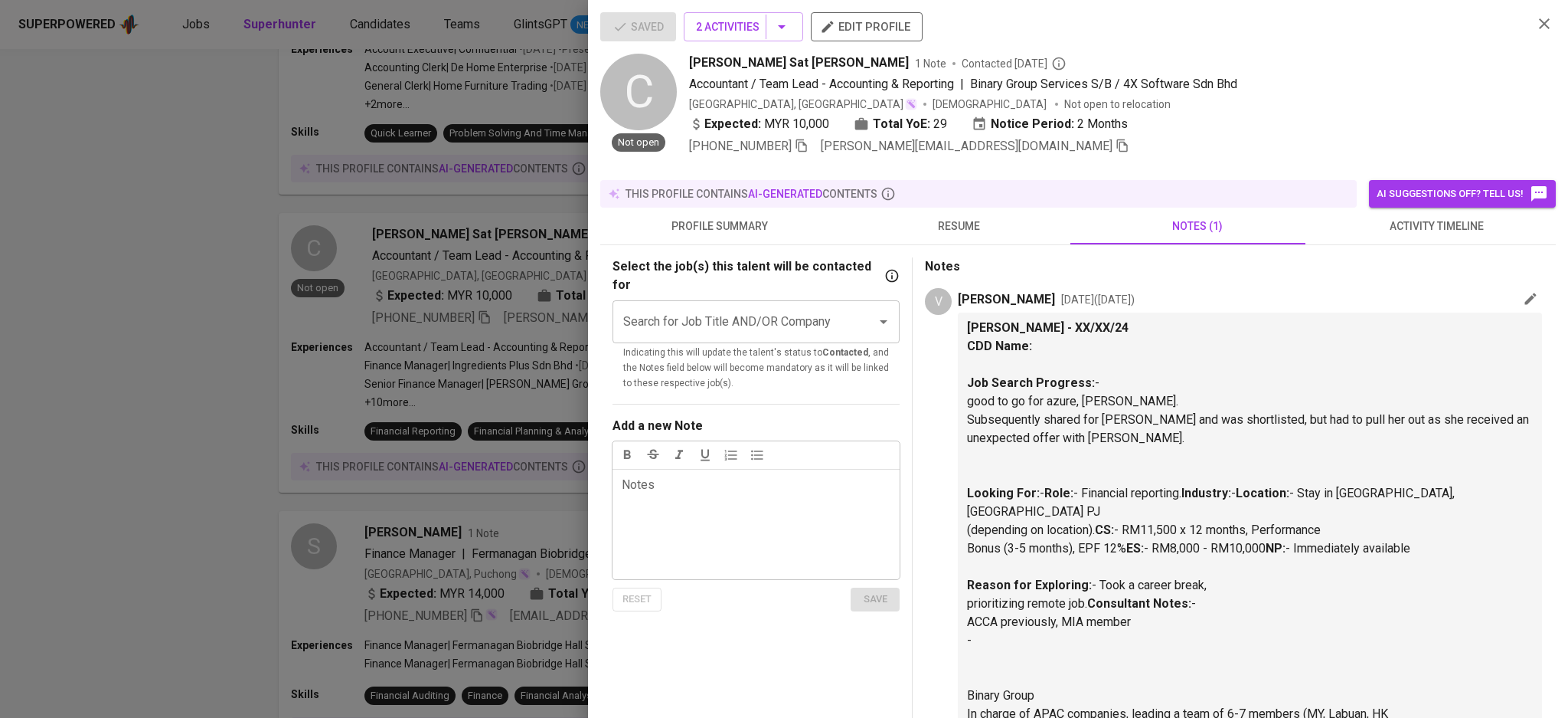
click at [1535, 27] on icon "button" at bounding box center [1544, 23] width 19 height 19
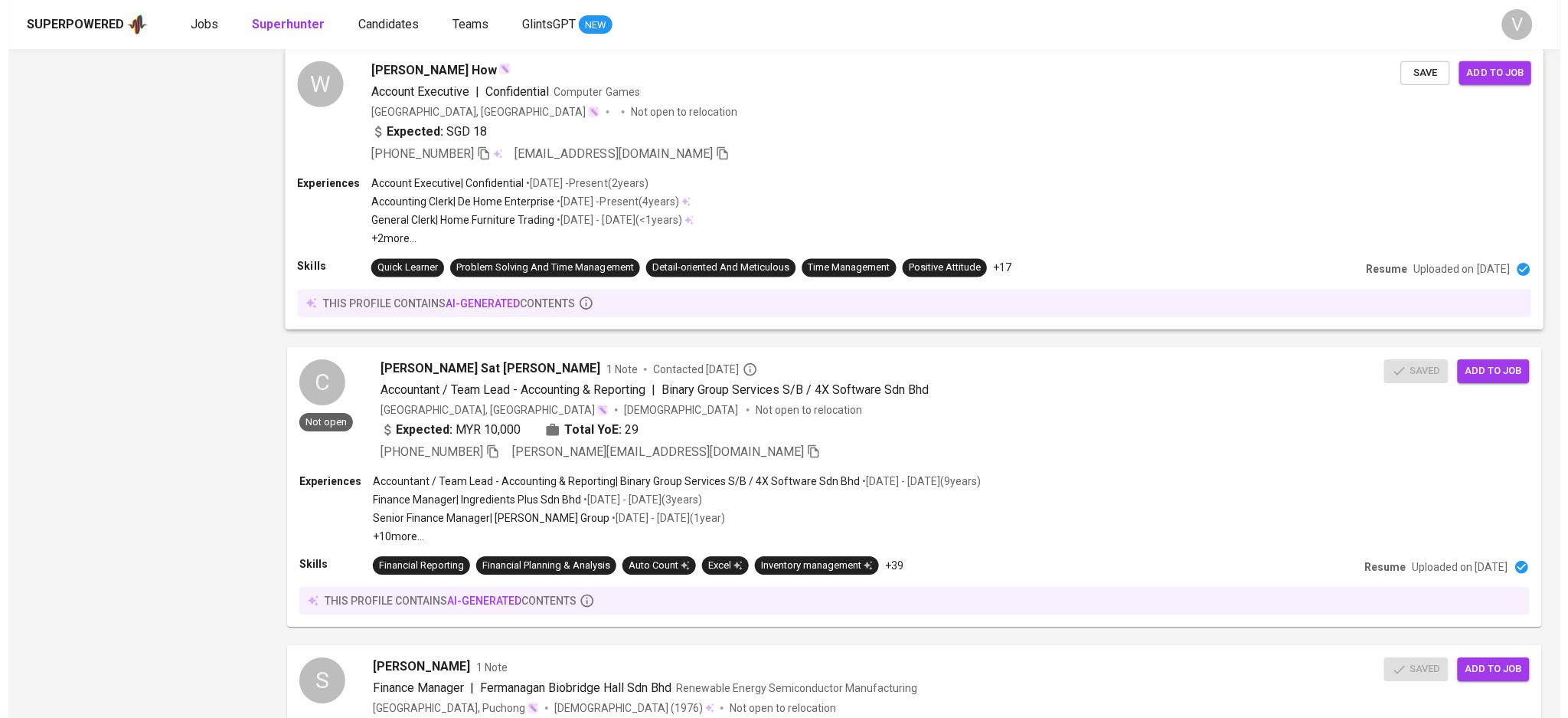
scroll to position [1635, 0]
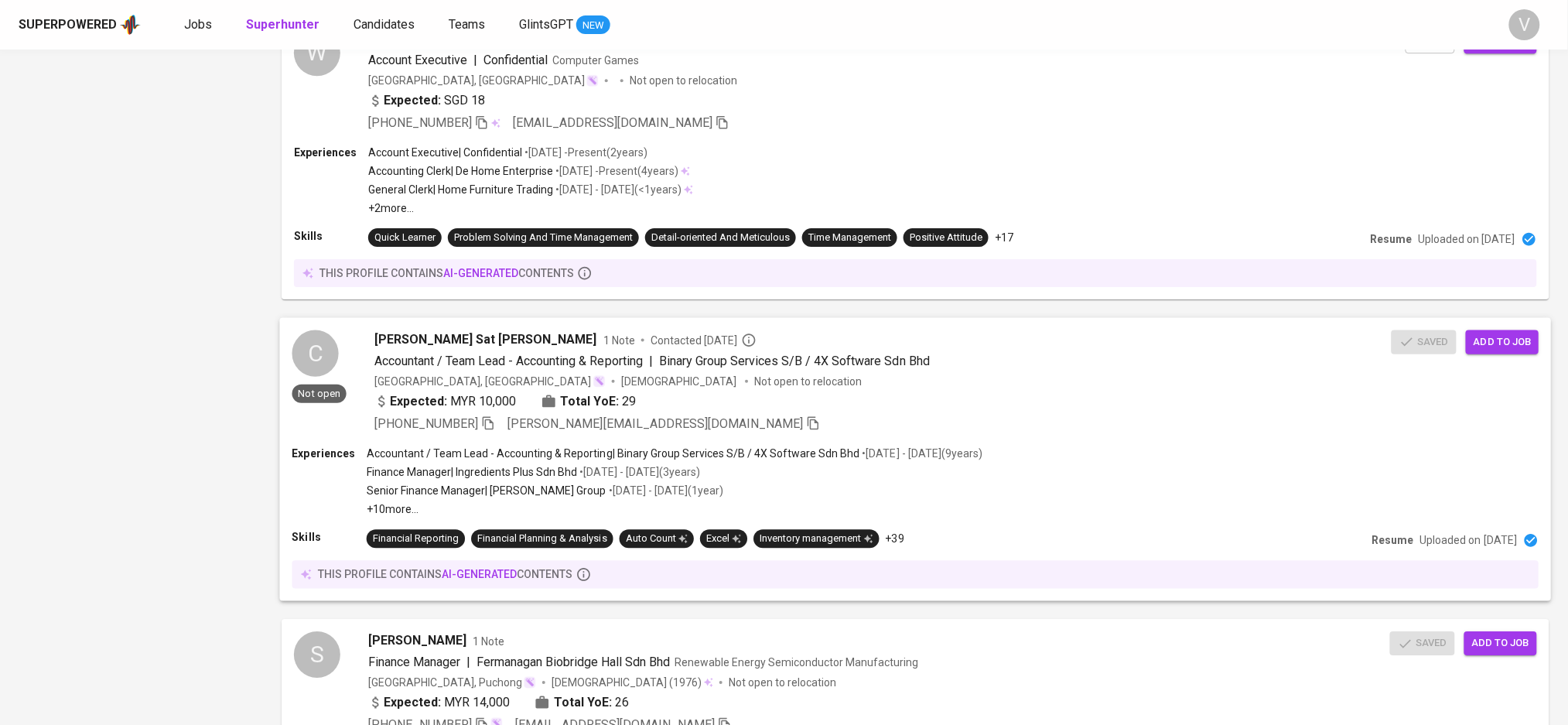
click at [481, 339] on span "Catherine Sat Choy Kuen" at bounding box center [485, 339] width 223 height 19
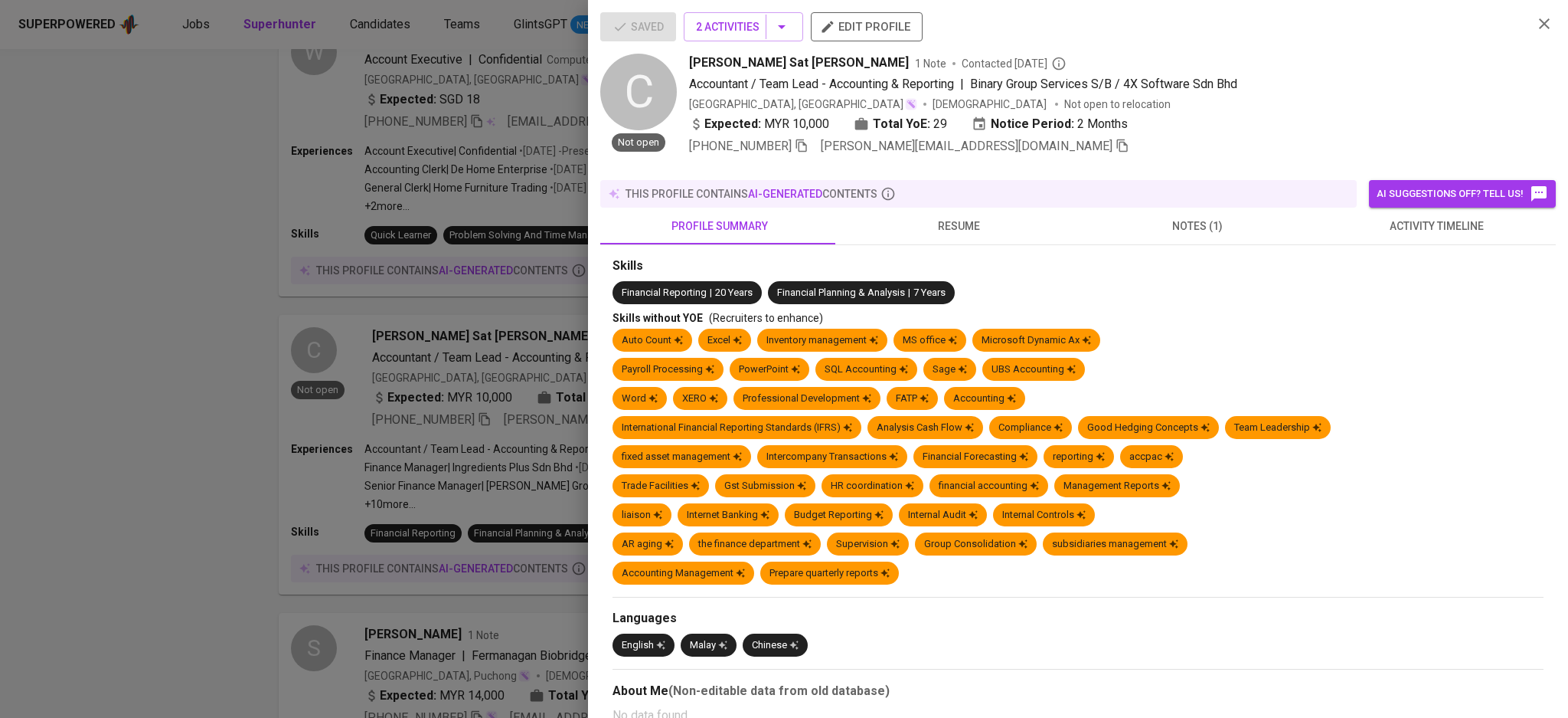
click at [976, 217] on span "resume" at bounding box center [959, 227] width 221 height 20
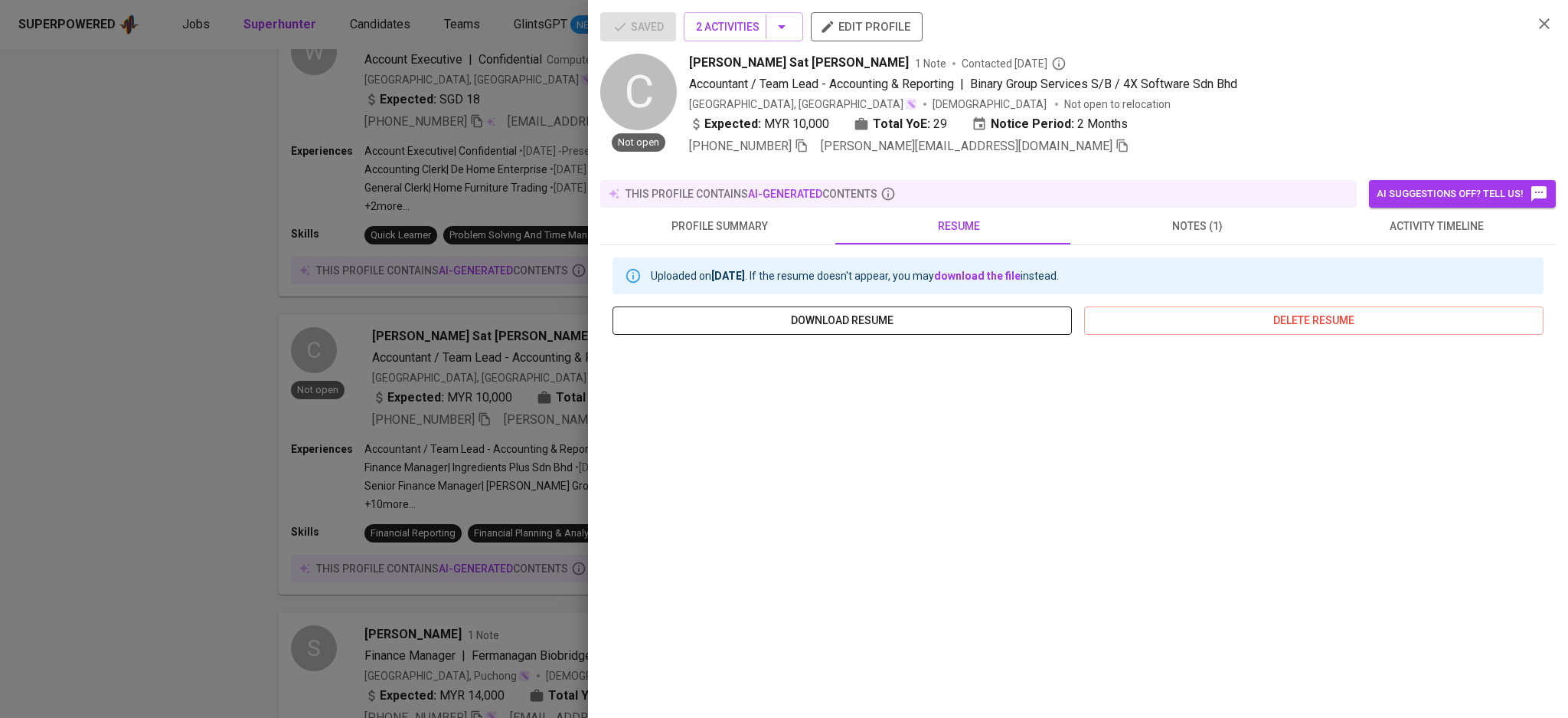
scroll to position [100, 0]
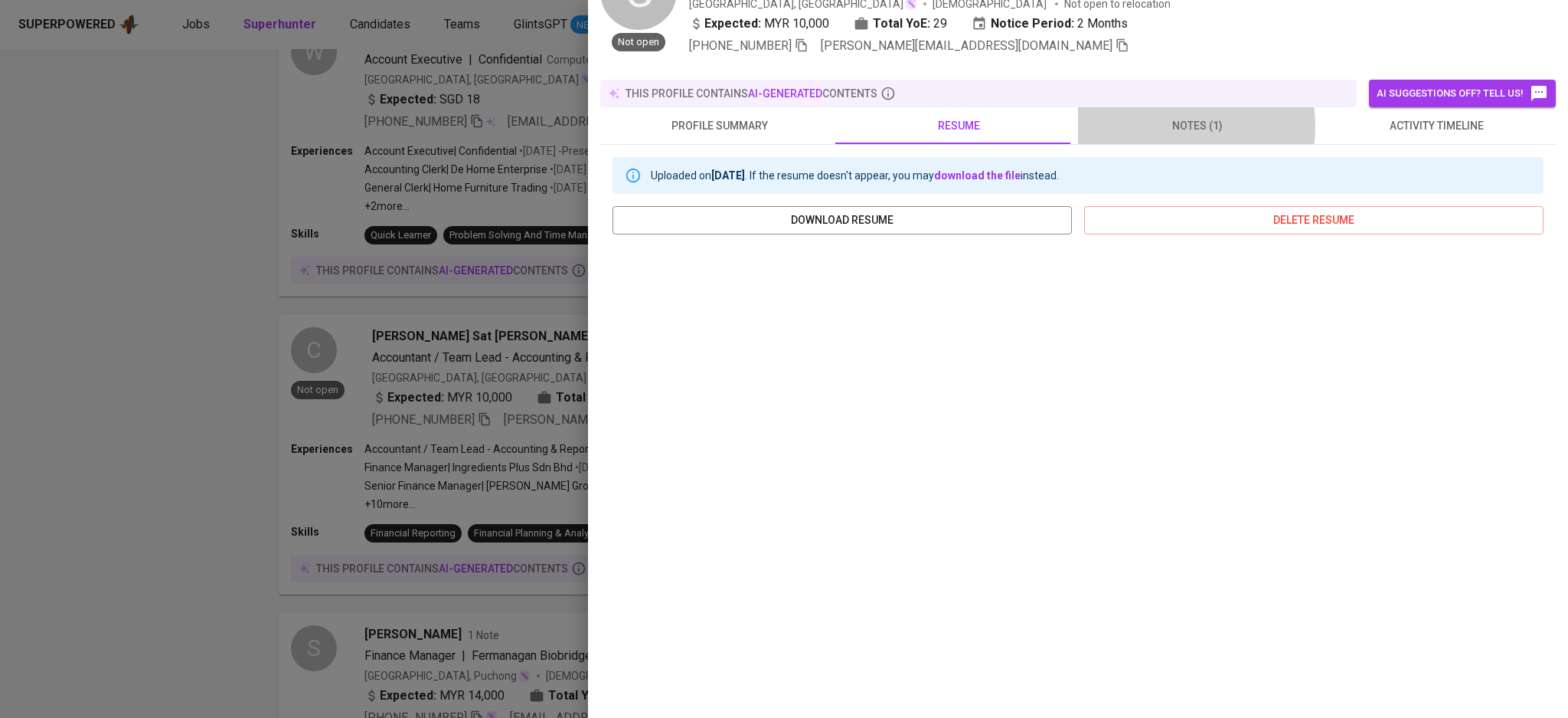
click at [1161, 116] on span "notes (1)" at bounding box center [1197, 126] width 221 height 20
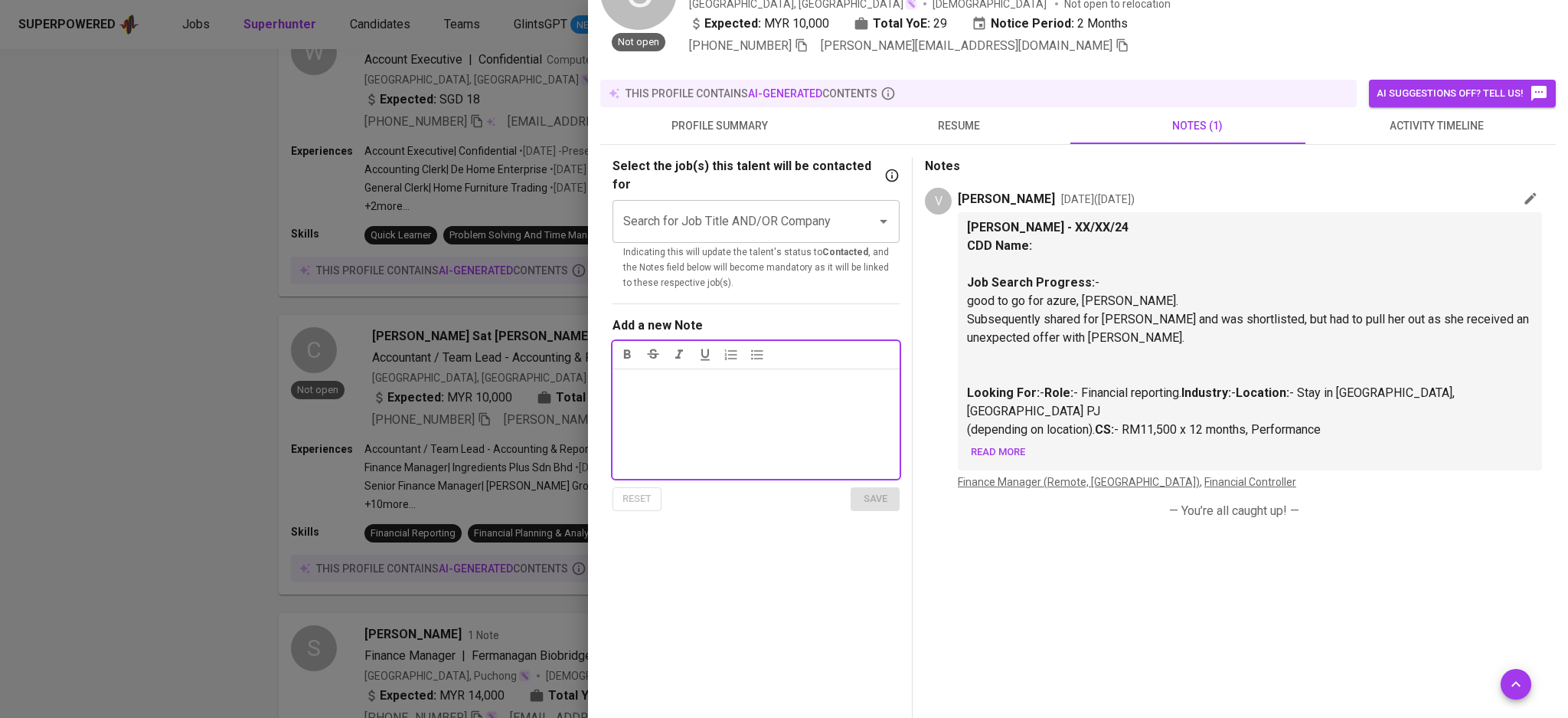
scroll to position [202, 0]
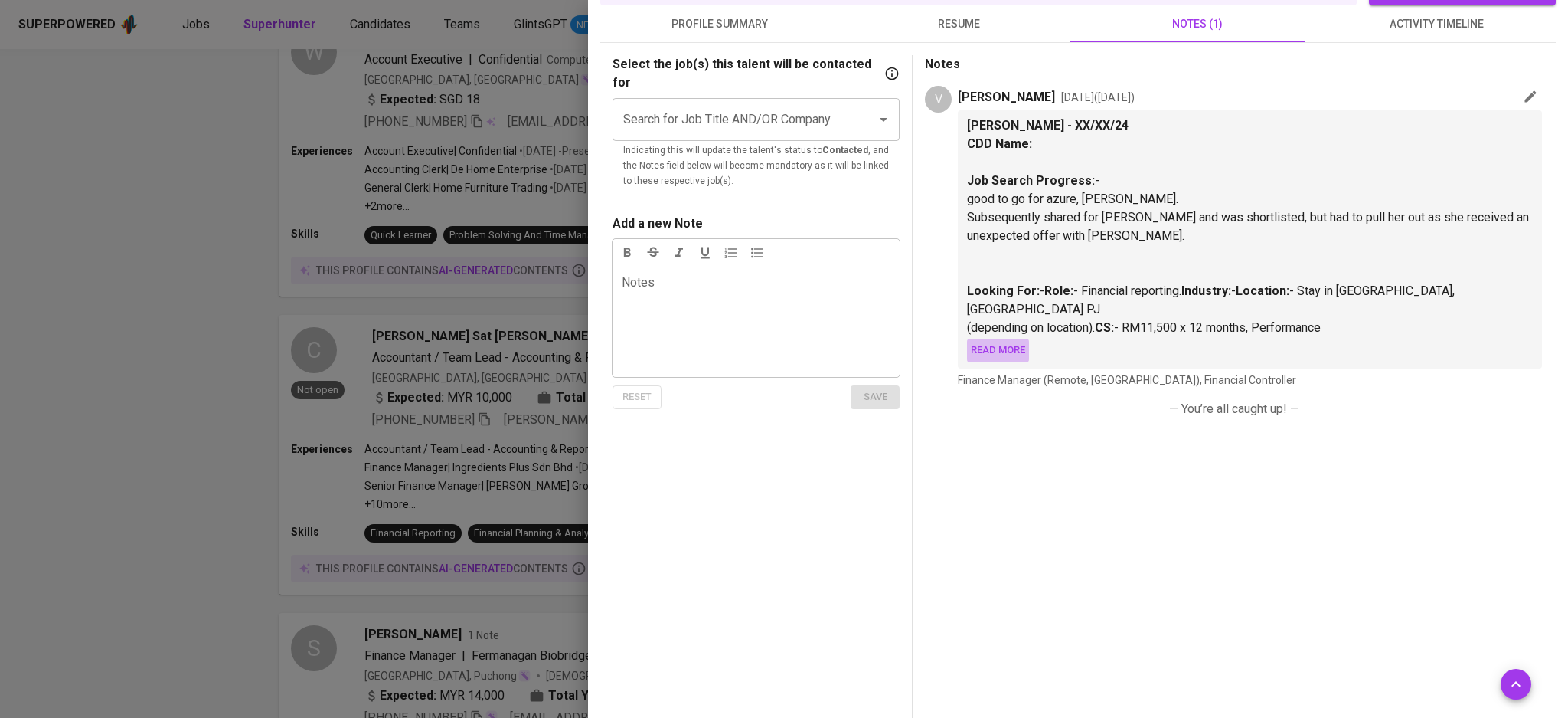
click at [997, 347] on span "Read more" at bounding box center [997, 350] width 54 height 18
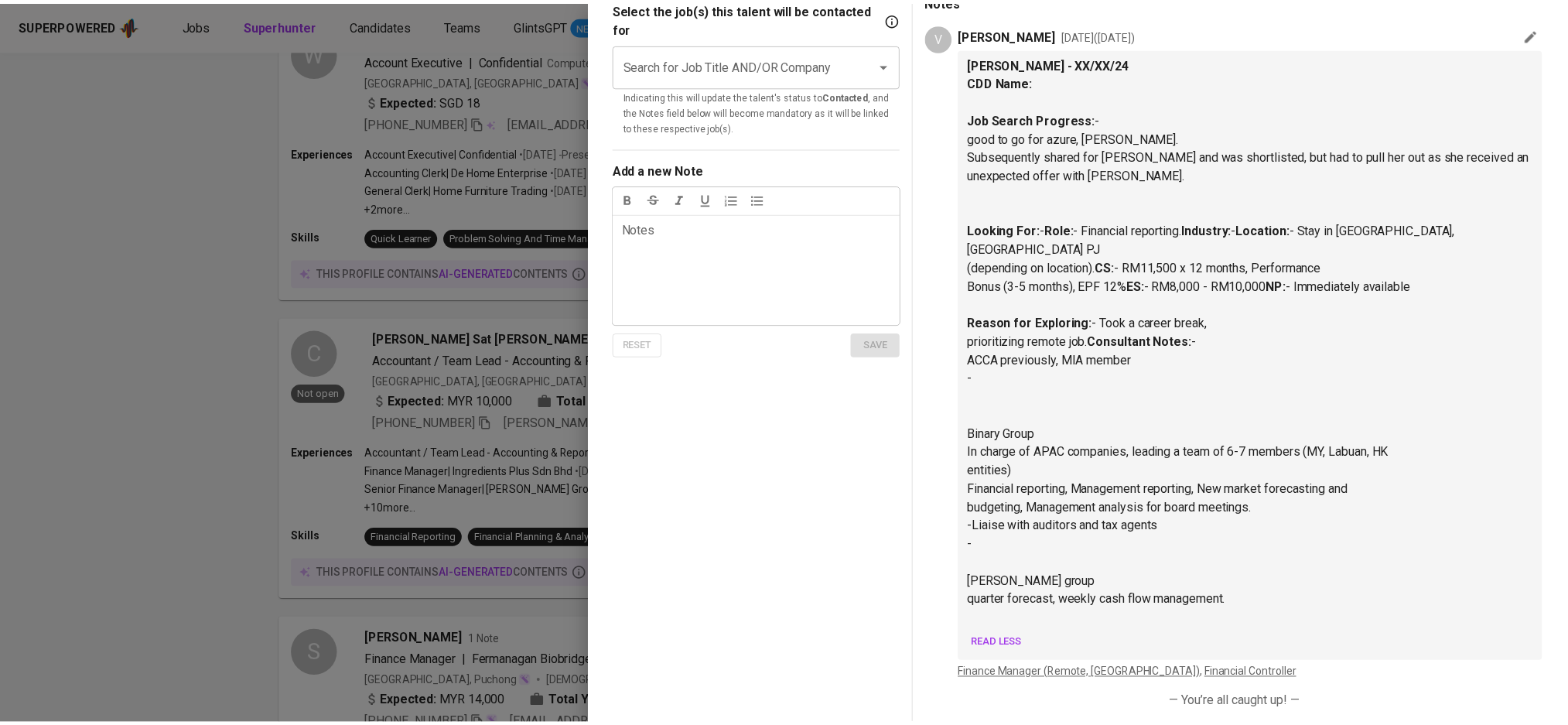
scroll to position [4, 0]
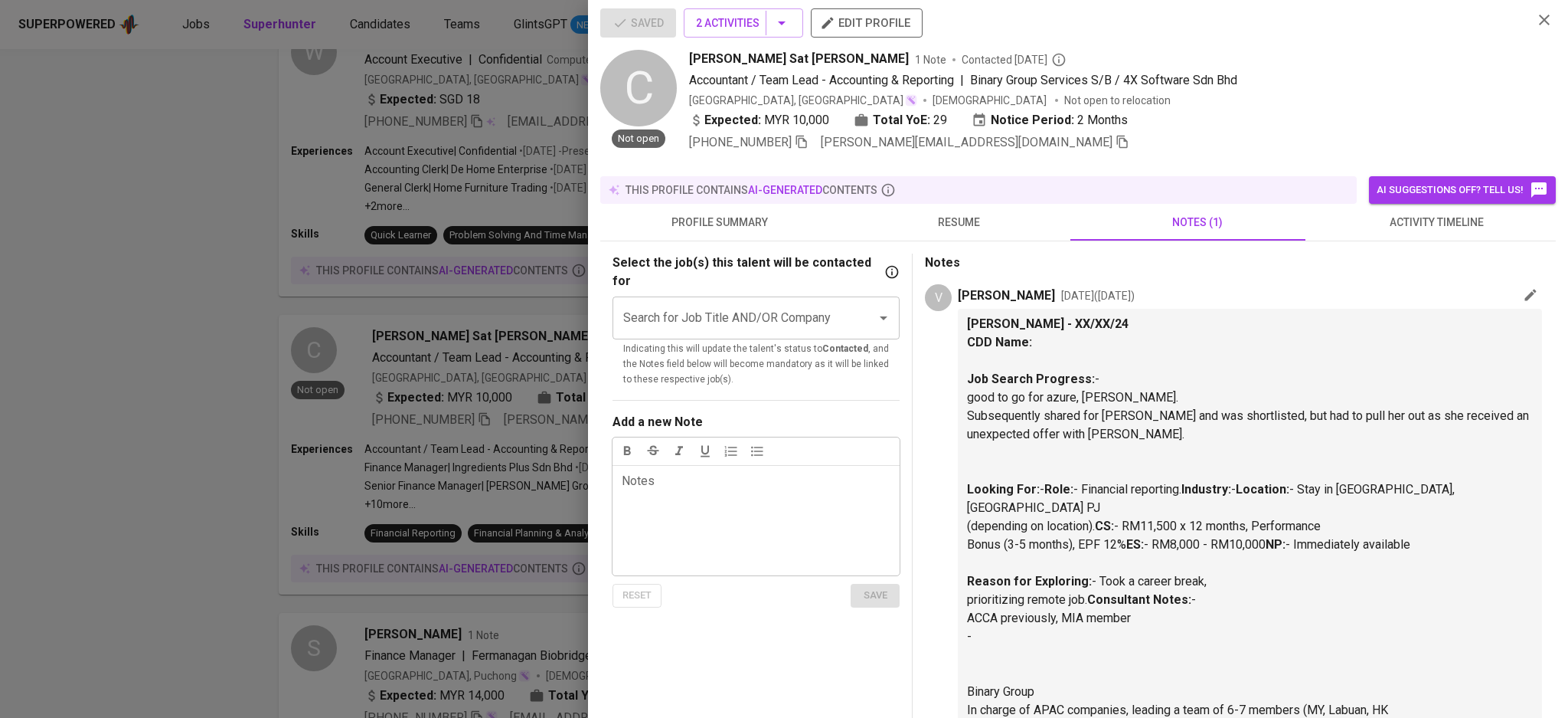
click at [138, 355] on div at bounding box center [784, 359] width 1568 height 718
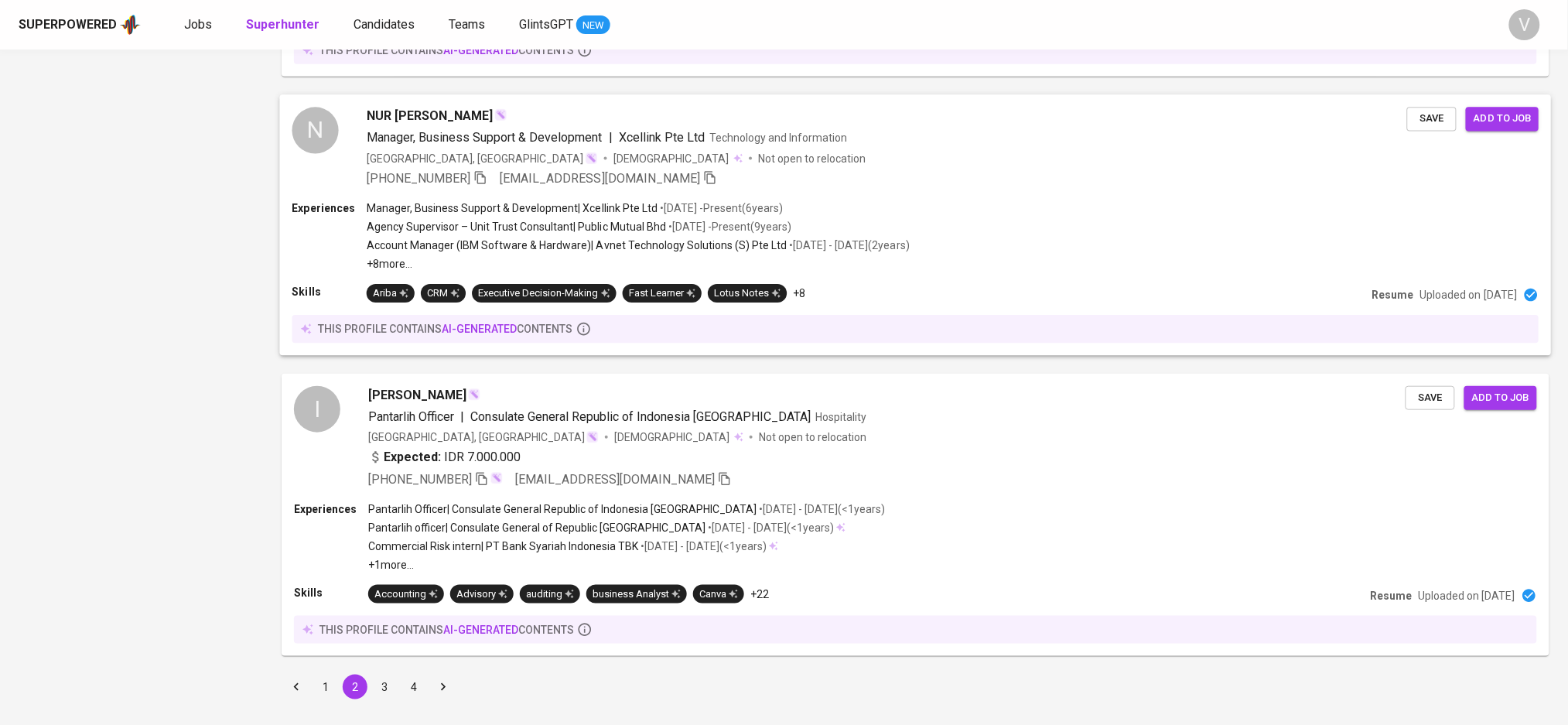
scroll to position [2473, 0]
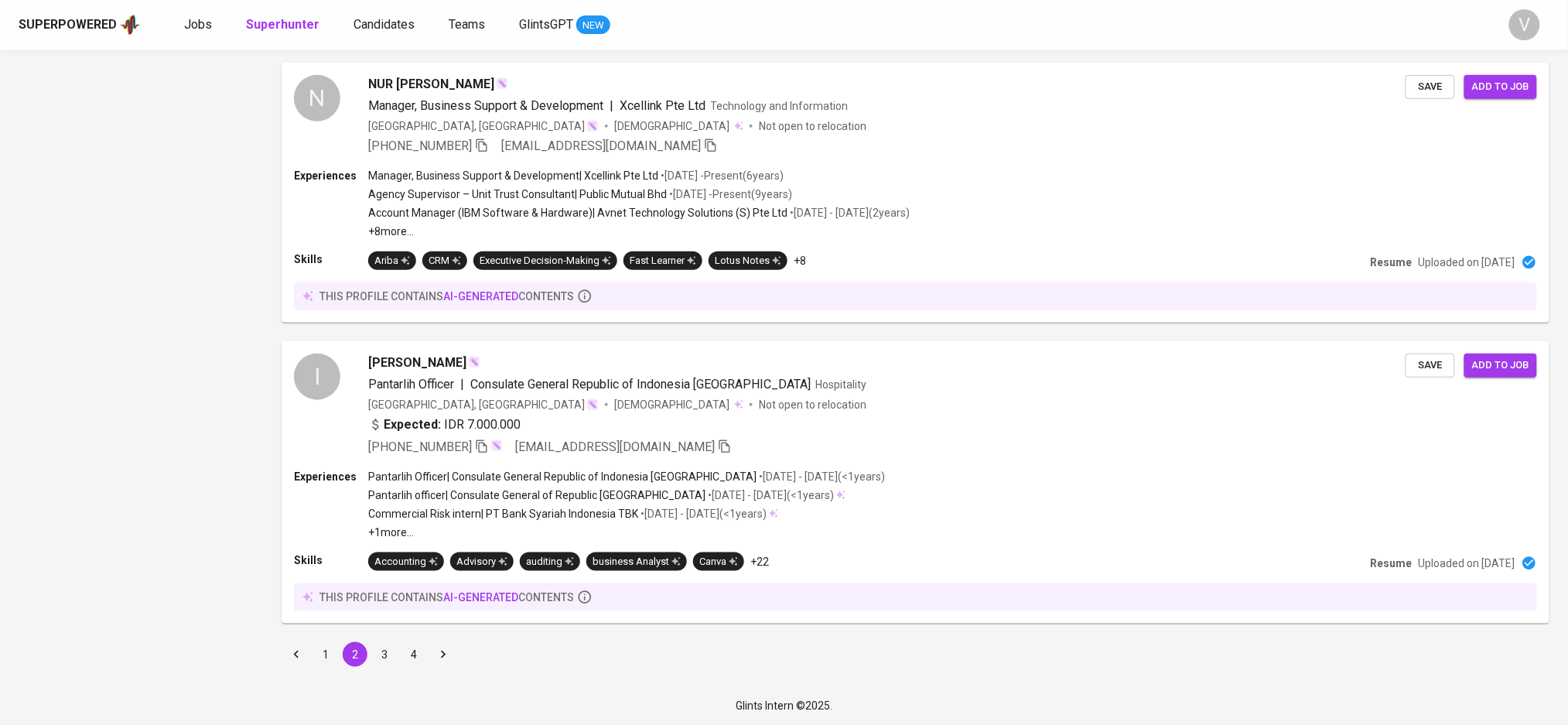
click at [380, 661] on button "3" at bounding box center [385, 654] width 25 height 25
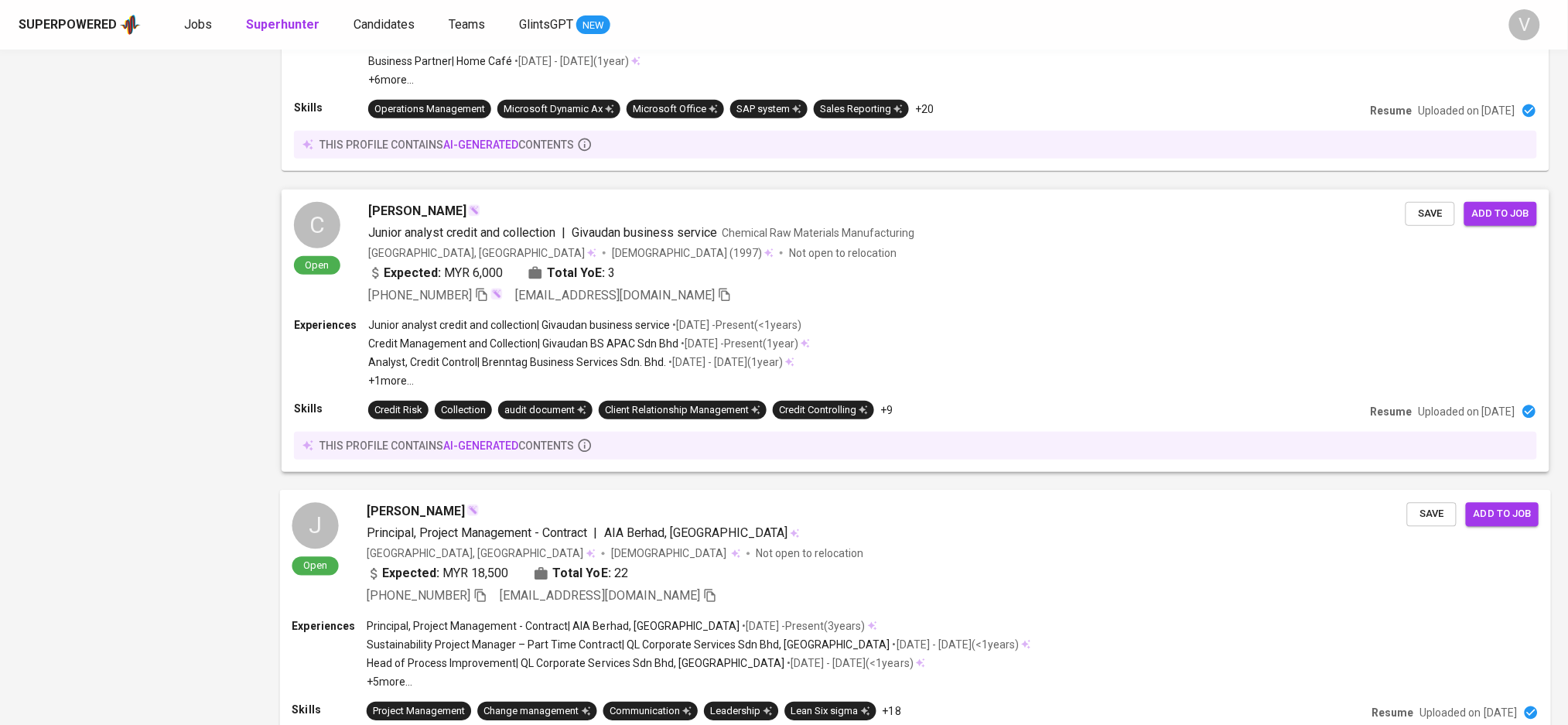
scroll to position [2521, 0]
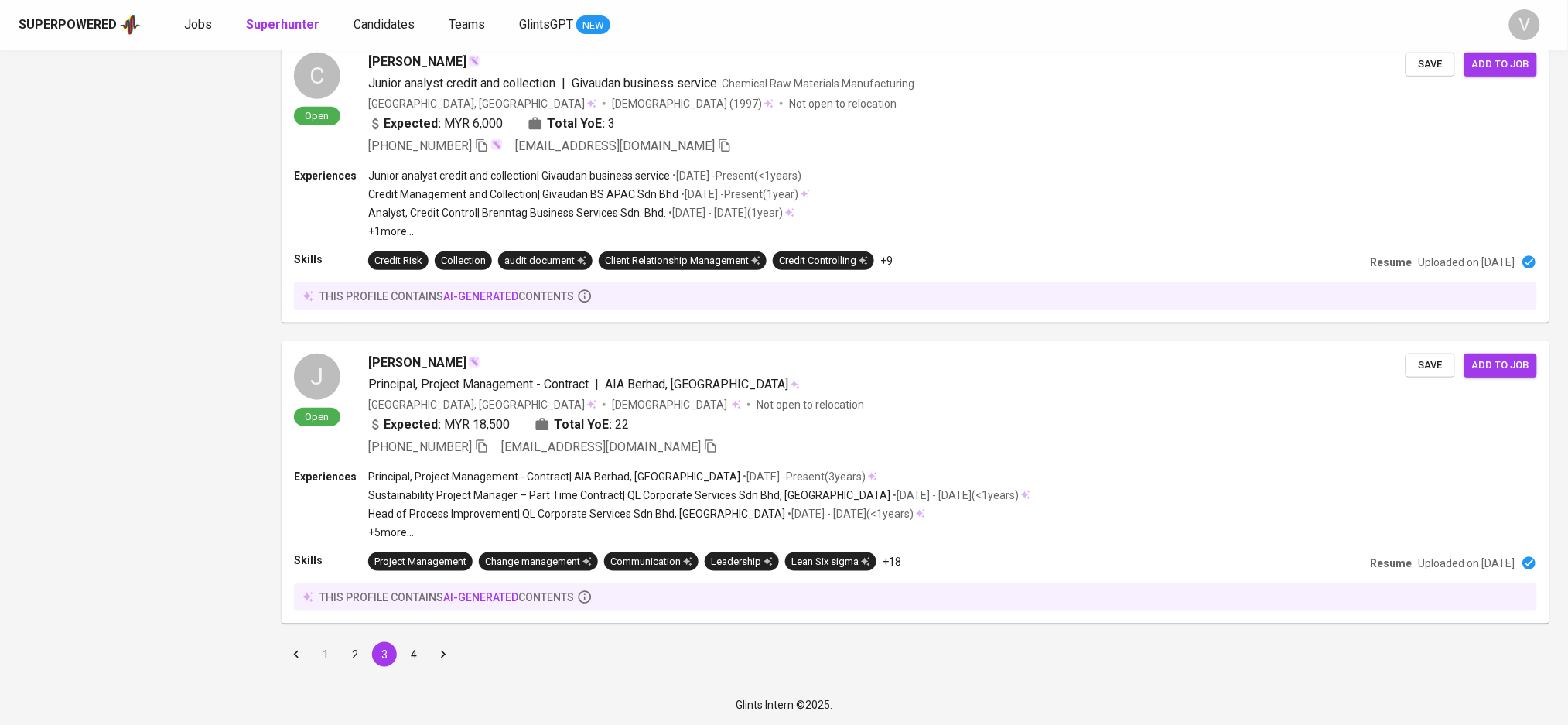
drag, startPoint x: 423, startPoint y: 648, endPoint x: 856, endPoint y: 724, distance: 439.6
click at [423, 648] on button "4" at bounding box center [414, 654] width 25 height 25
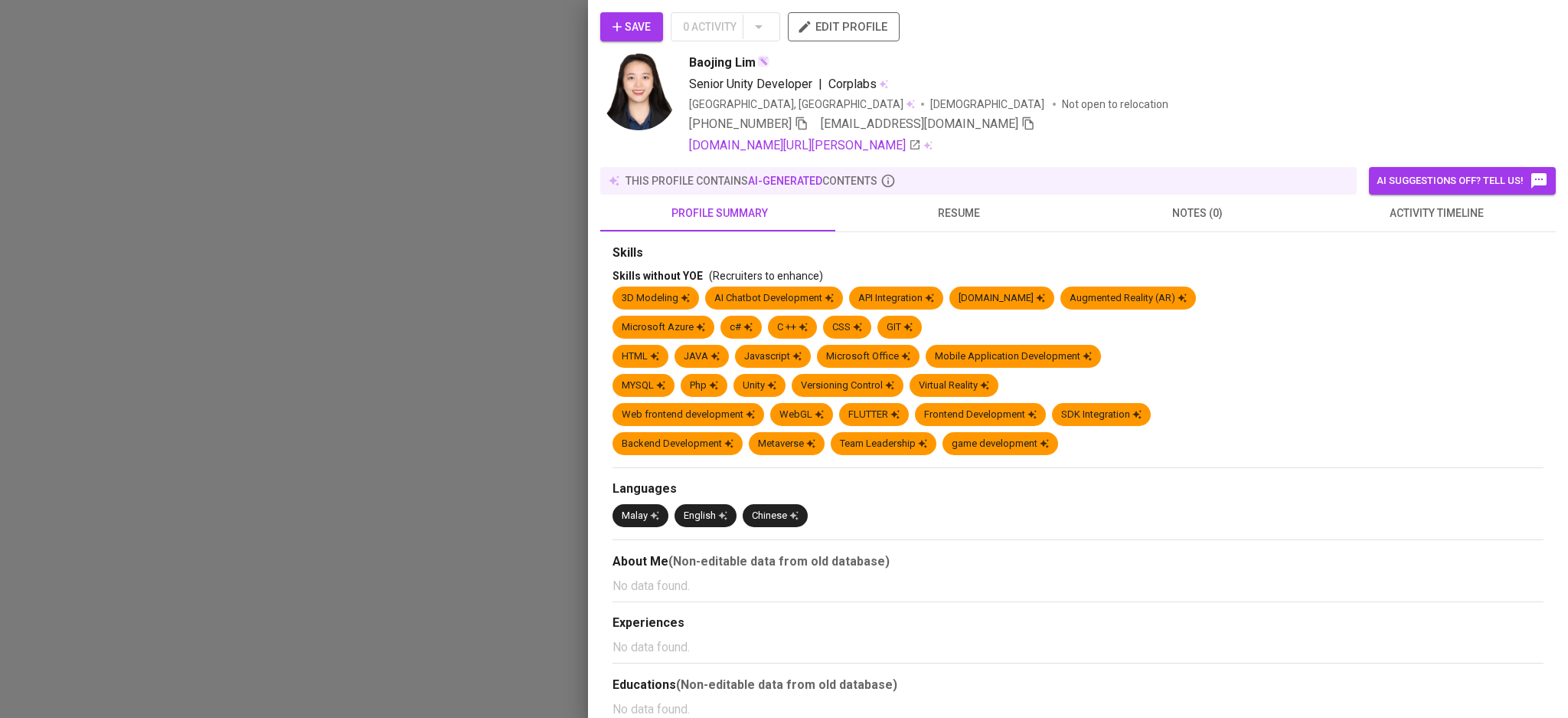
click at [1017, 212] on span "resume" at bounding box center [959, 214] width 221 height 20
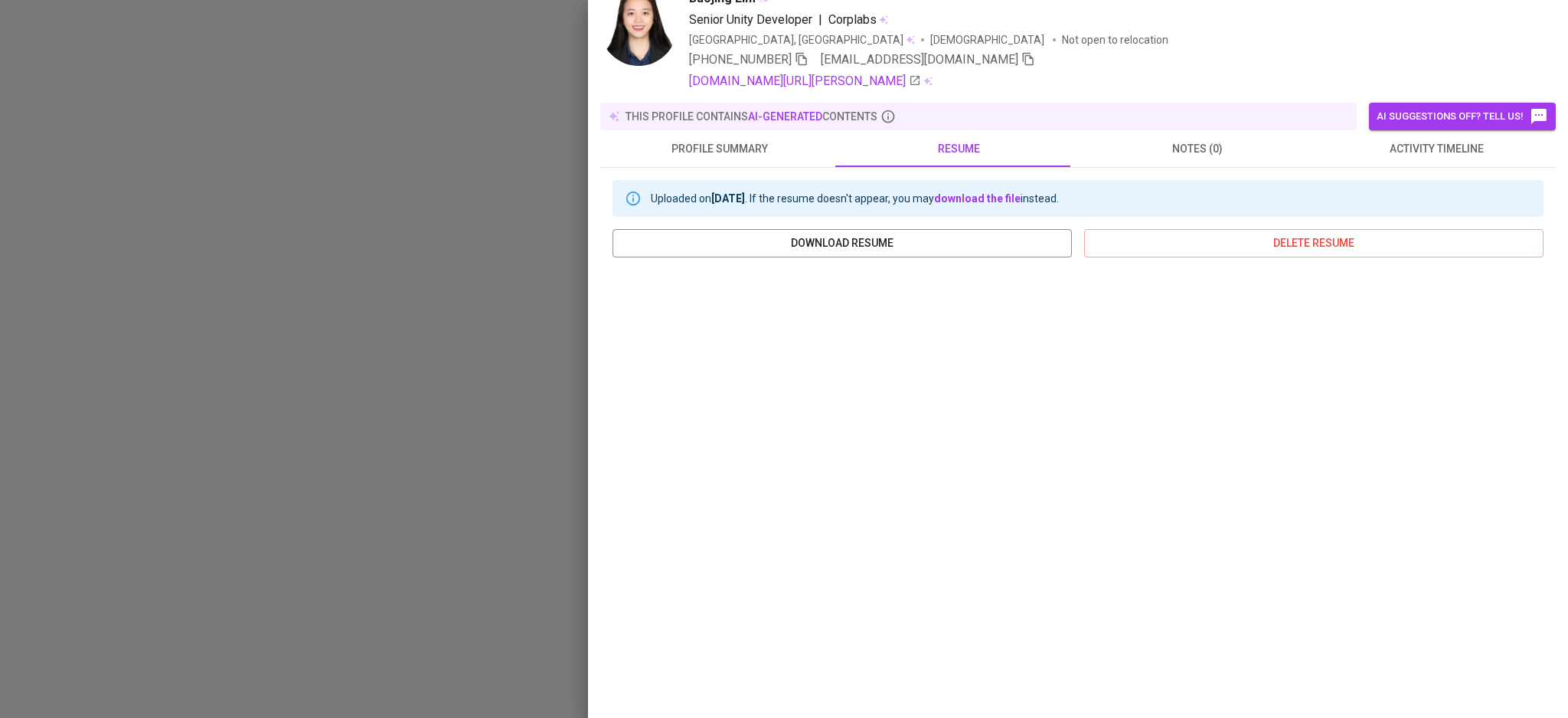
scroll to position [99, 0]
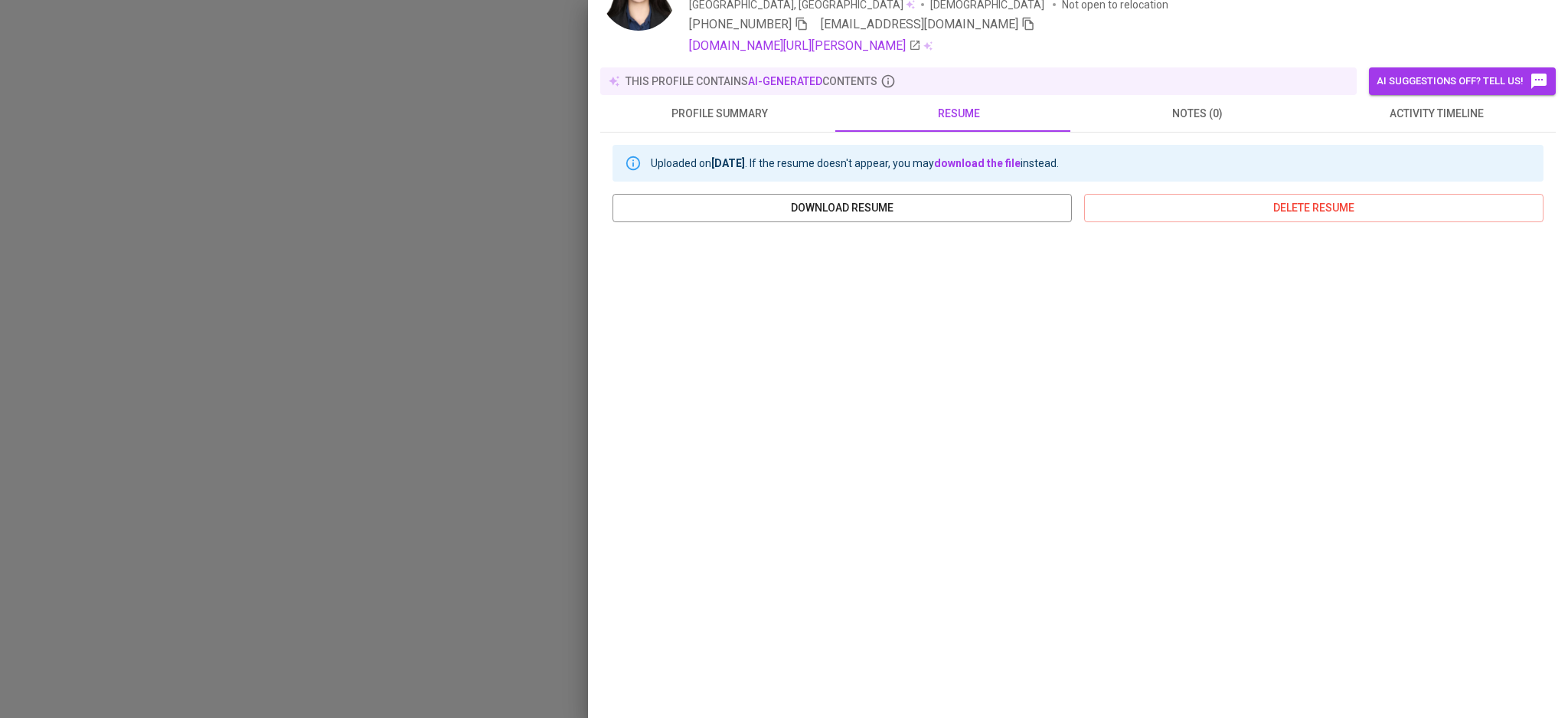
click at [1357, 117] on span "activity timeline" at bounding box center [1436, 114] width 221 height 20
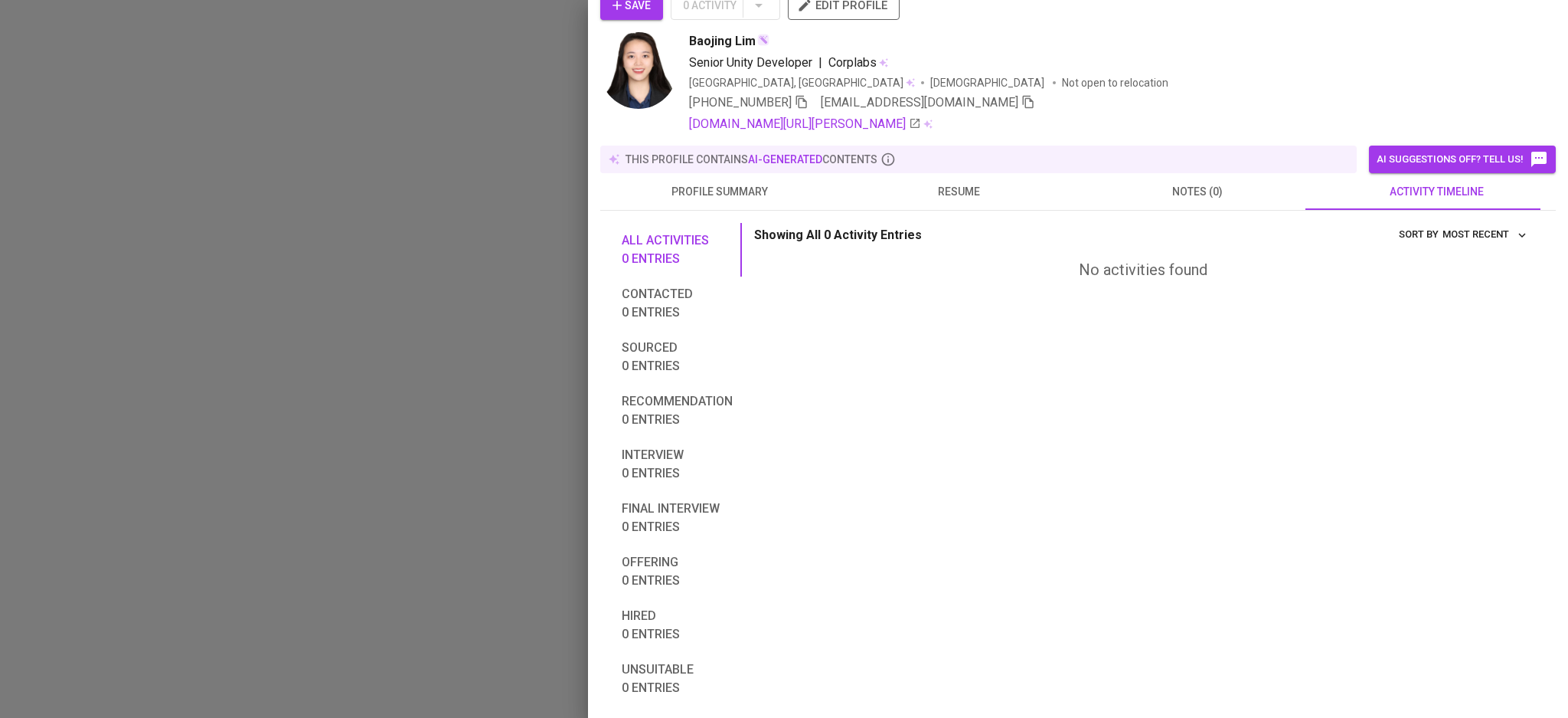
scroll to position [20, 0]
click at [937, 180] on button "resume" at bounding box center [959, 191] width 239 height 36
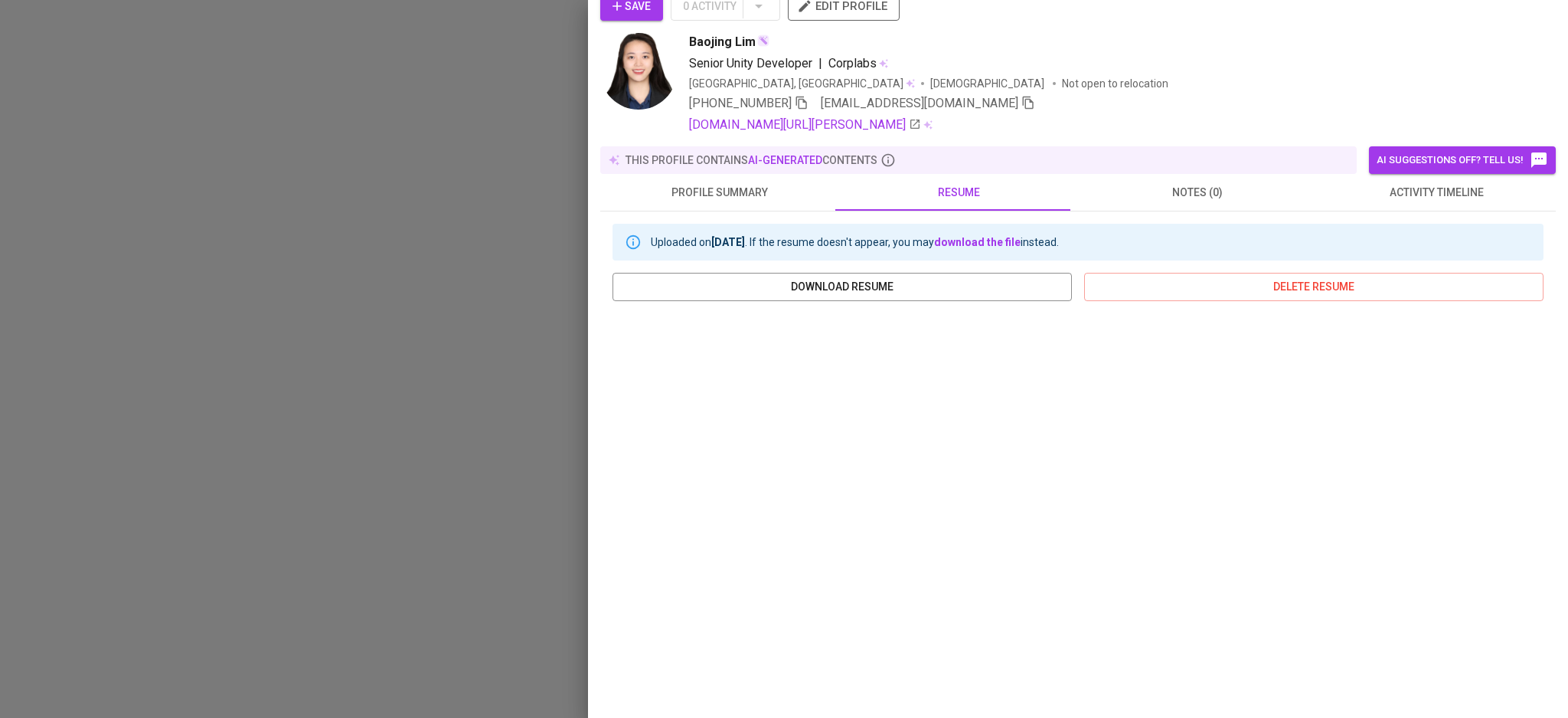
click at [1362, 194] on span "activity timeline" at bounding box center [1436, 193] width 221 height 20
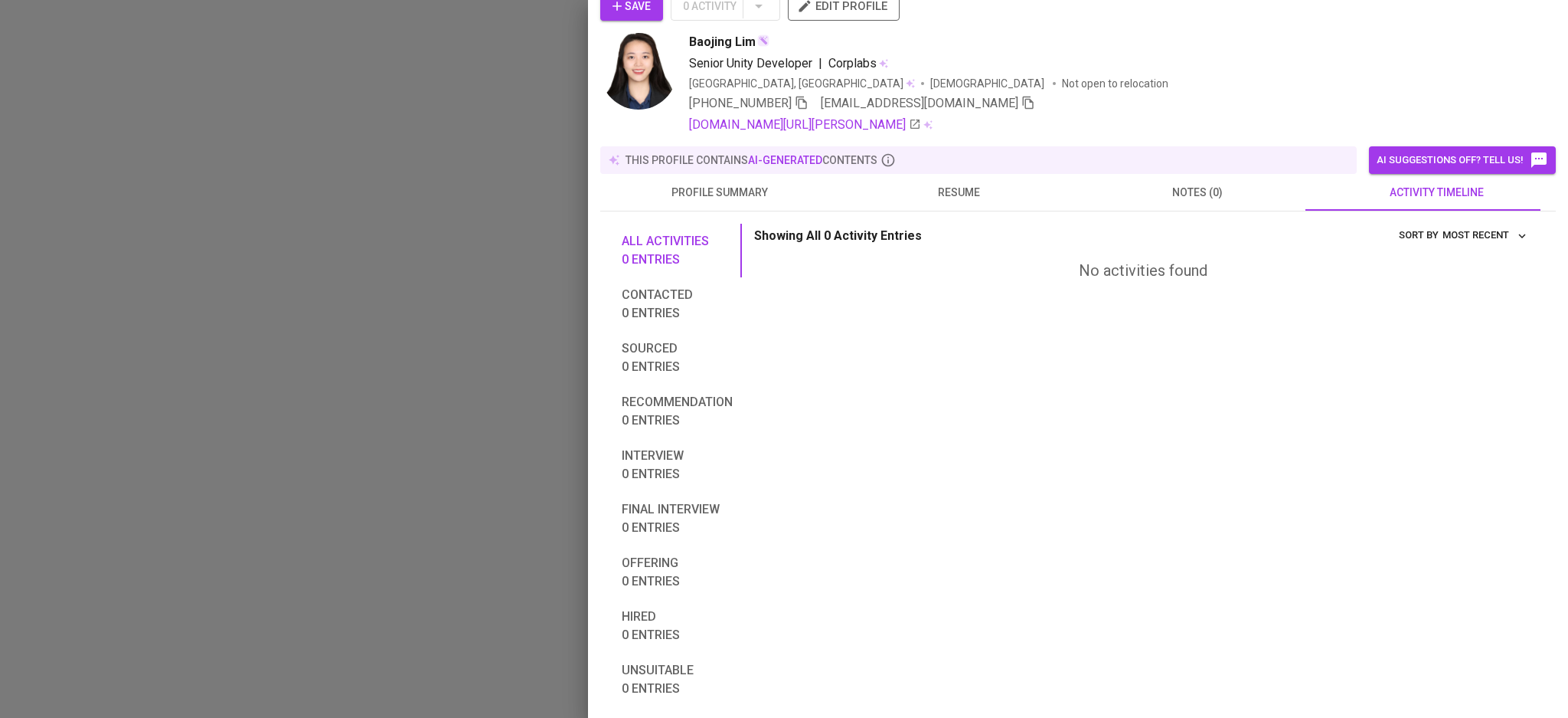
click at [1204, 189] on span "notes (0)" at bounding box center [1197, 193] width 221 height 20
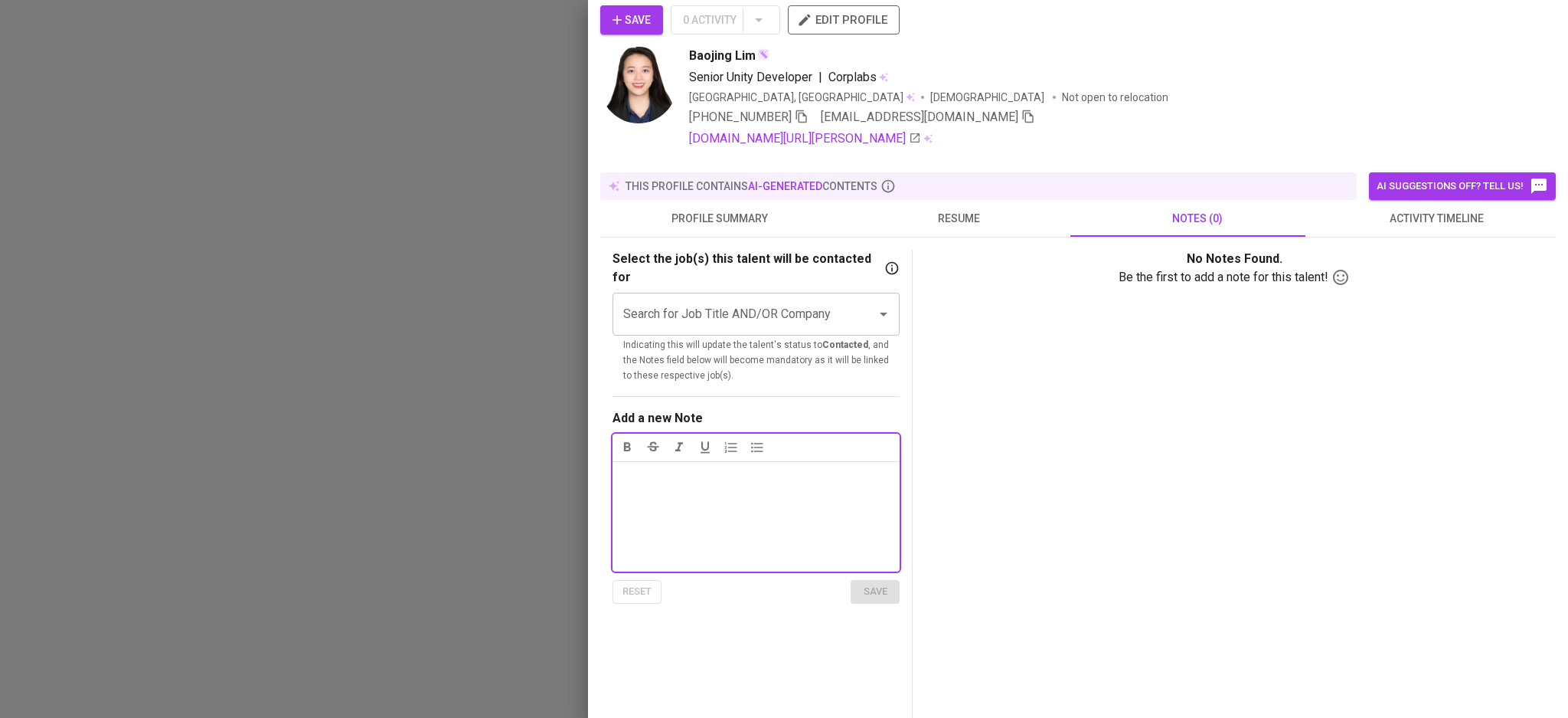
scroll to position [0, 0]
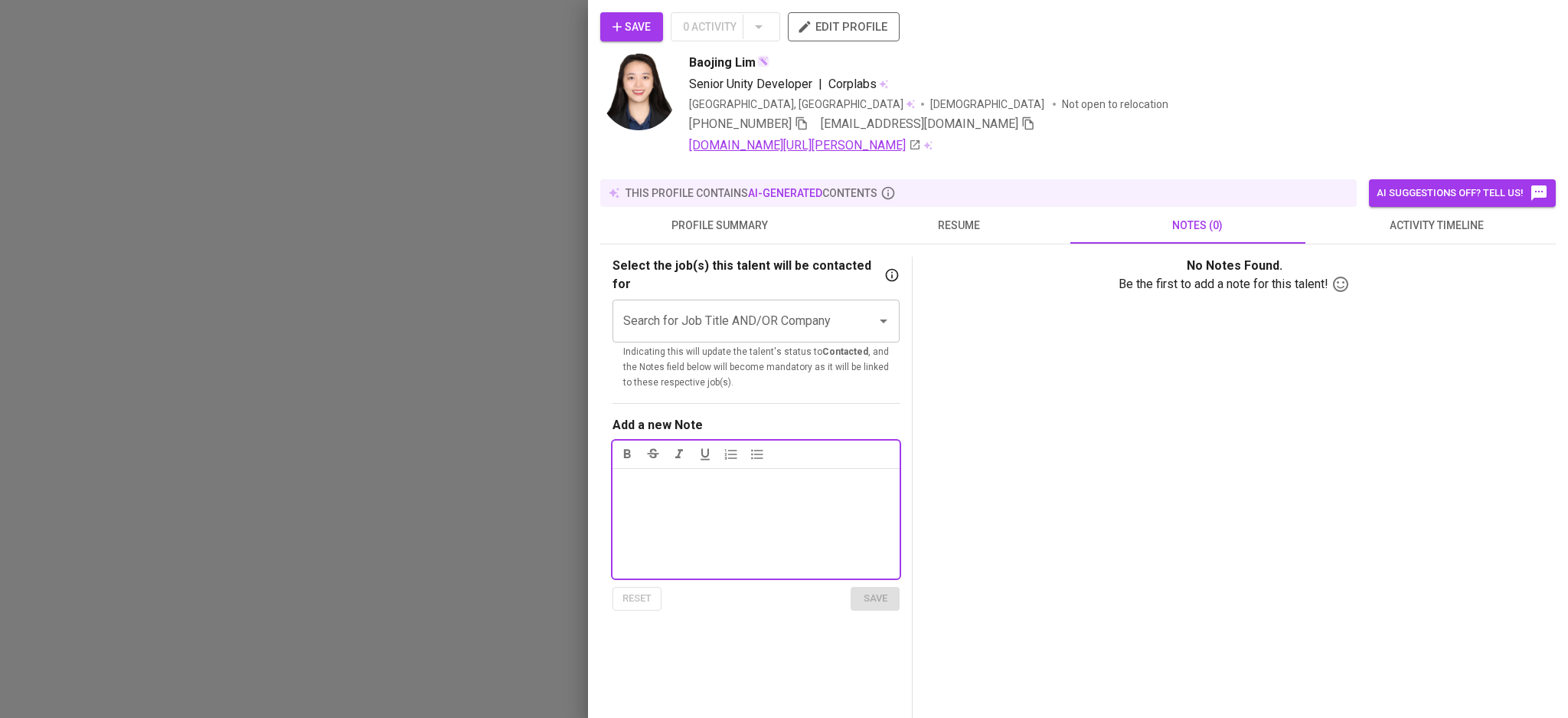
click at [760, 146] on link "linkedin.com/in/lim-bao-jing" at bounding box center [805, 145] width 232 height 19
click at [624, 99] on img at bounding box center [639, 91] width 76 height 76
